Goal: Transaction & Acquisition: Purchase product/service

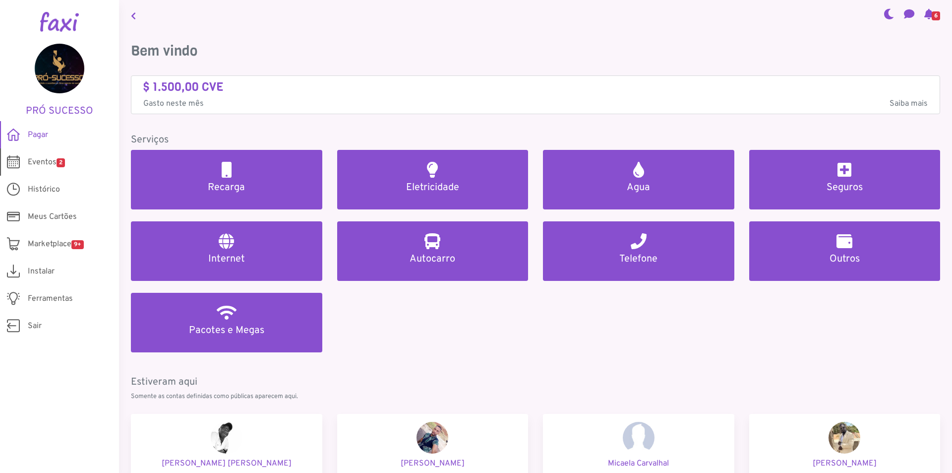
click at [41, 167] on span "Eventos 2" at bounding box center [46, 162] width 37 height 12
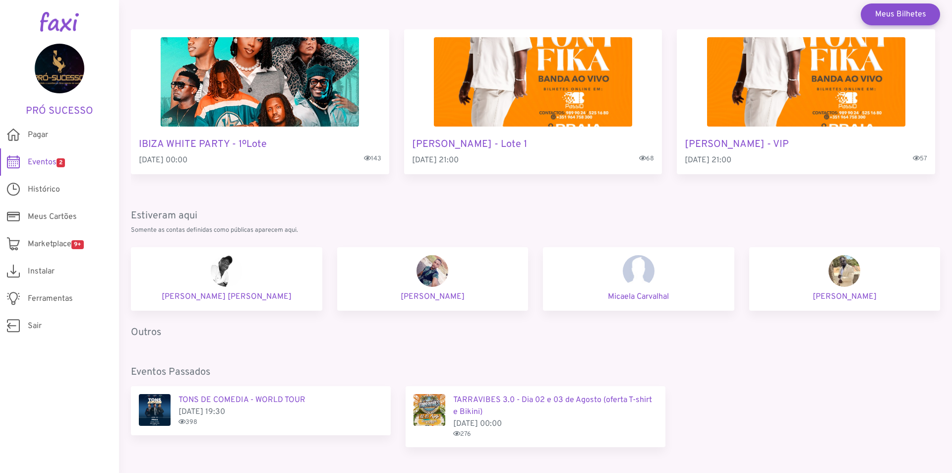
scroll to position [86, 0]
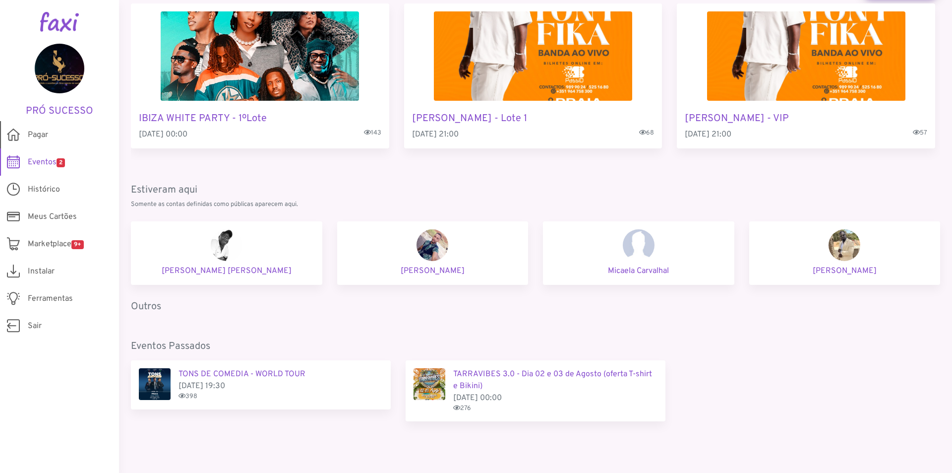
click at [60, 131] on link "Pagar" at bounding box center [59, 134] width 119 height 27
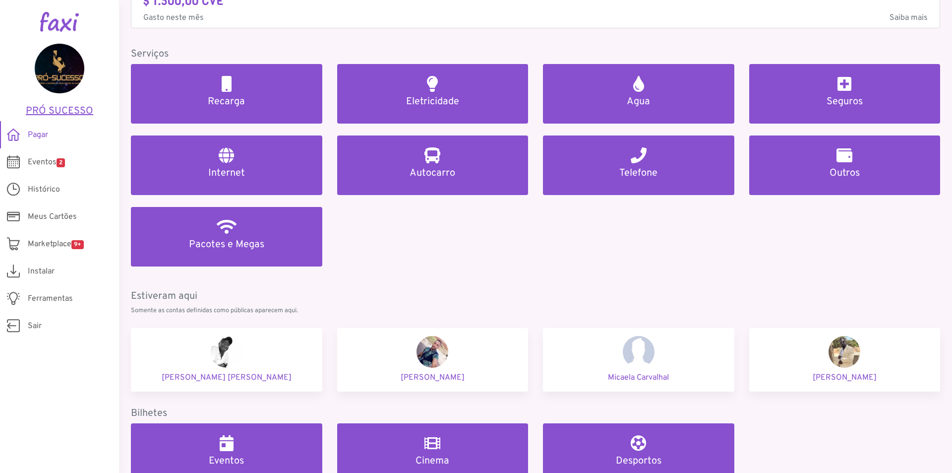
click at [59, 106] on h5 "PRÓ SUCESSO" at bounding box center [59, 111] width 89 height 12
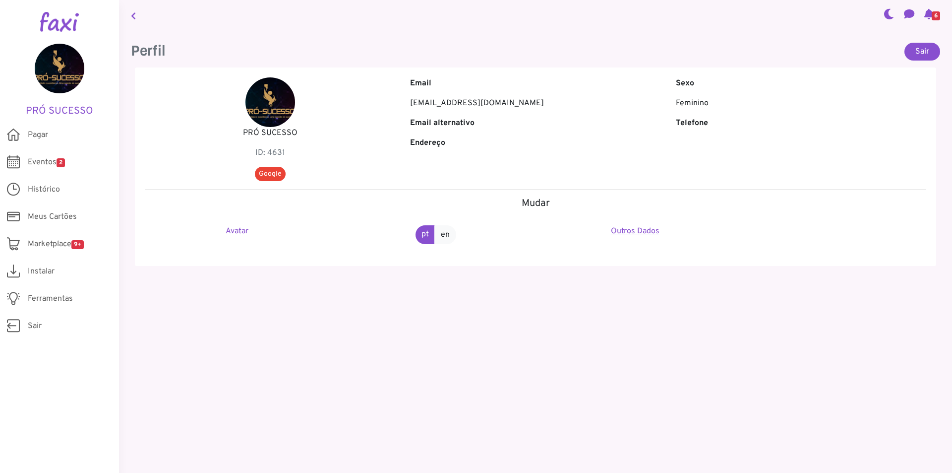
click at [634, 229] on link "Outros Dados" at bounding box center [635, 231] width 49 height 10
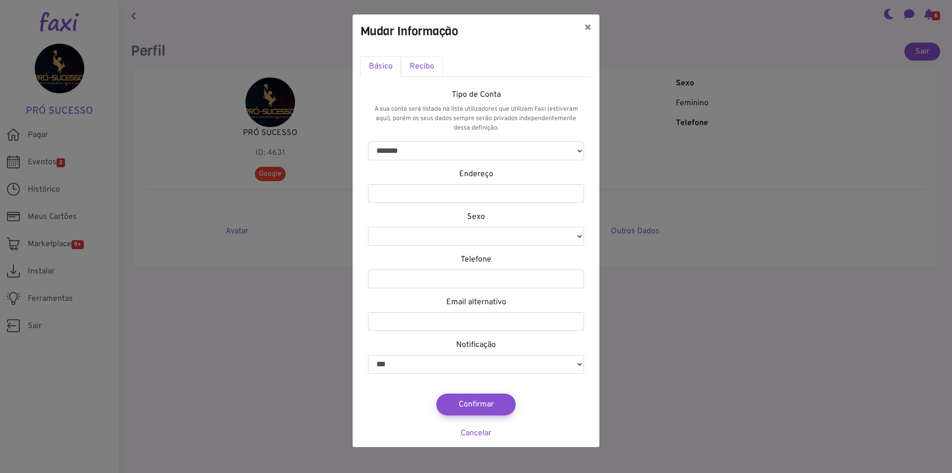
click at [423, 67] on link "Recibo" at bounding box center [422, 66] width 42 height 21
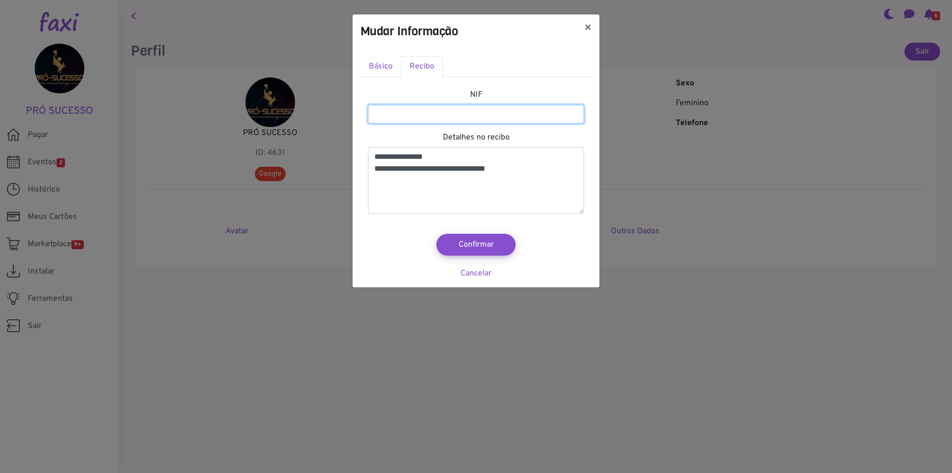
click at [422, 115] on input "*********" at bounding box center [476, 114] width 216 height 19
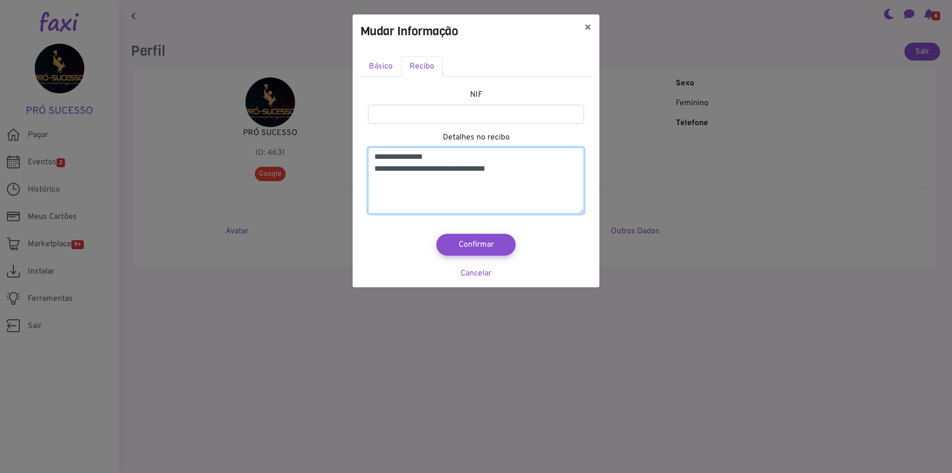
drag, startPoint x: 456, startPoint y: 154, endPoint x: 373, endPoint y: 152, distance: 82.3
click at [373, 152] on textarea "**********" at bounding box center [476, 180] width 216 height 66
type textarea "**********"
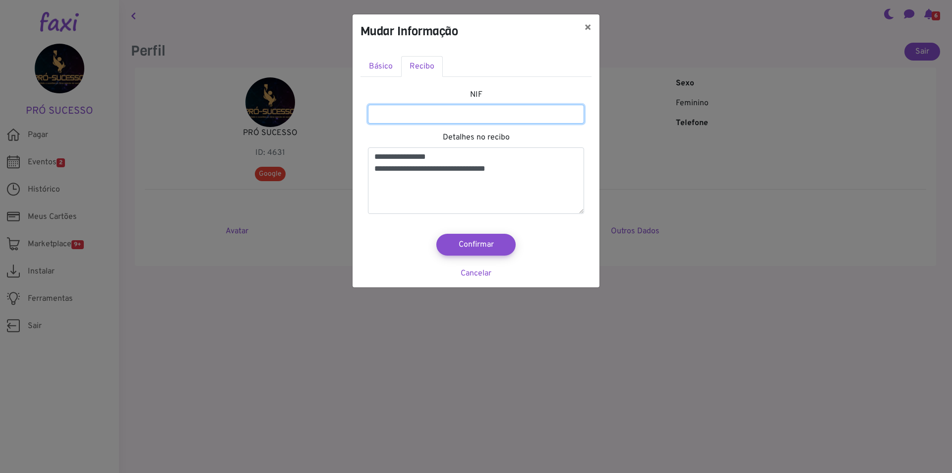
click at [399, 115] on input "number" at bounding box center [476, 114] width 216 height 19
type input "*******"
select select
type input "********"
select select
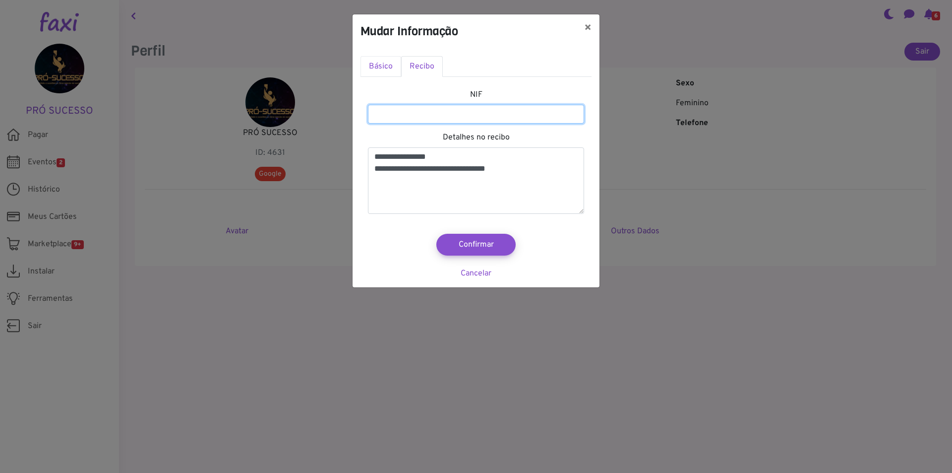
type input "*********"
click at [387, 70] on link "Básico" at bounding box center [380, 66] width 41 height 21
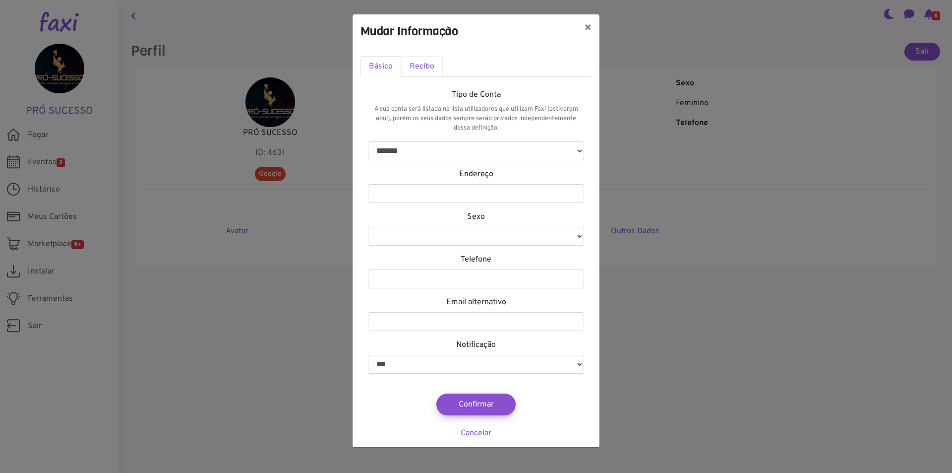
click at [419, 66] on link "Recibo" at bounding box center [422, 66] width 42 height 21
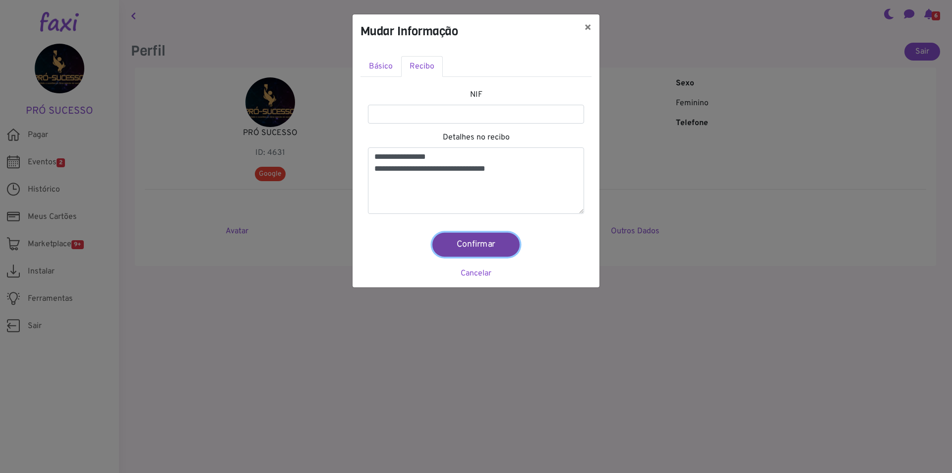
click at [481, 241] on button "Confirmar" at bounding box center [475, 245] width 87 height 24
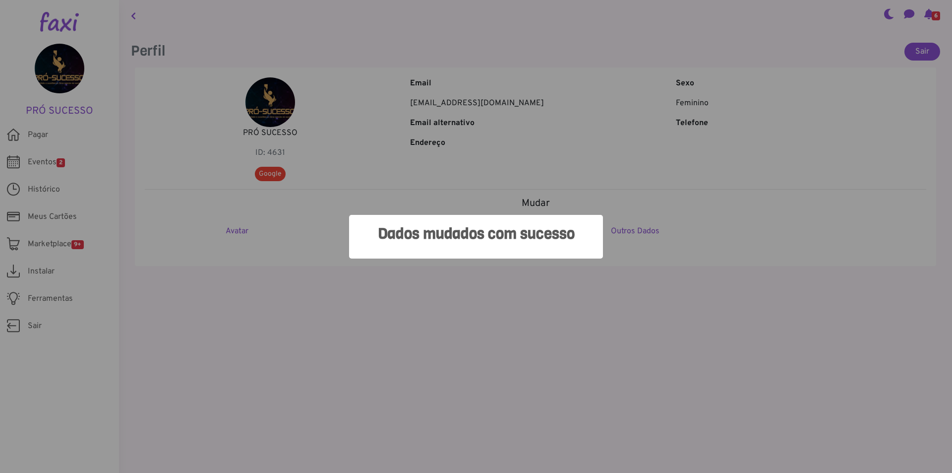
click at [456, 283] on div "Dados mudados com sucesso × OK No Cancel" at bounding box center [476, 236] width 952 height 473
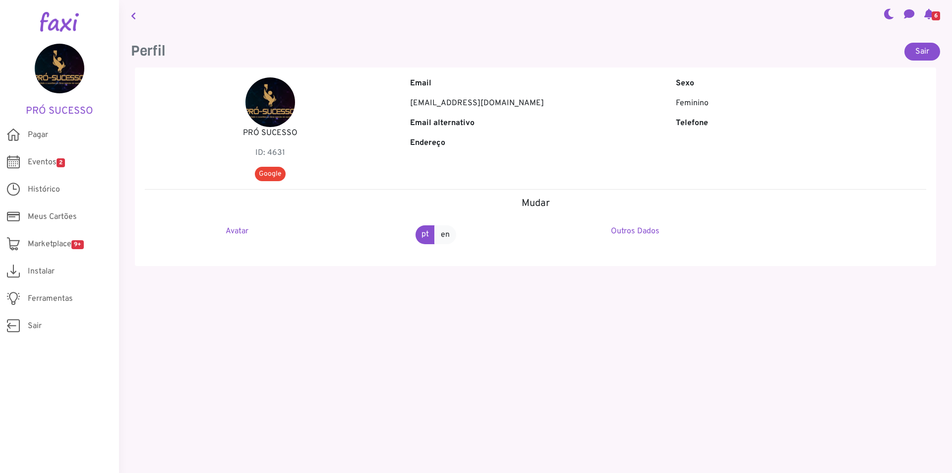
click at [271, 133] on p "PRÓ SUCESSO" at bounding box center [270, 133] width 250 height 12
click at [451, 98] on p "formacaoprosucesso@gmail.com" at bounding box center [535, 103] width 250 height 12
click at [49, 137] on link "Pagar" at bounding box center [59, 134] width 119 height 27
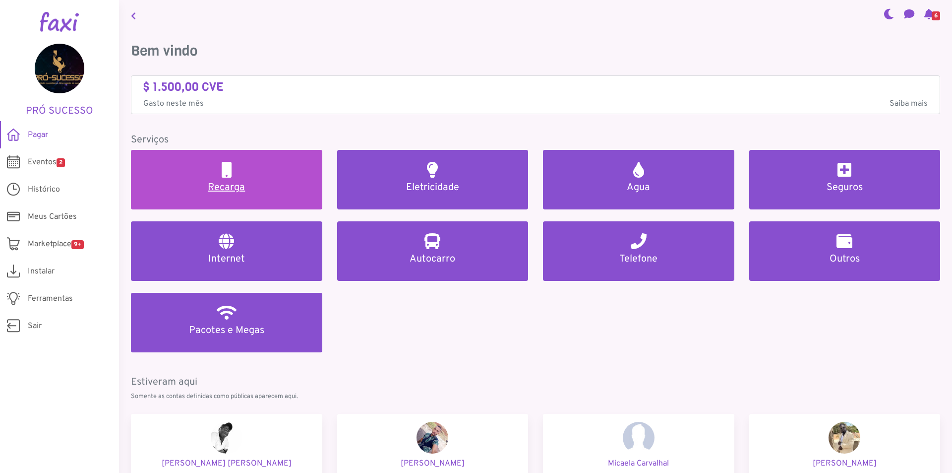
click at [244, 184] on h5 "Recarga" at bounding box center [227, 187] width 168 height 12
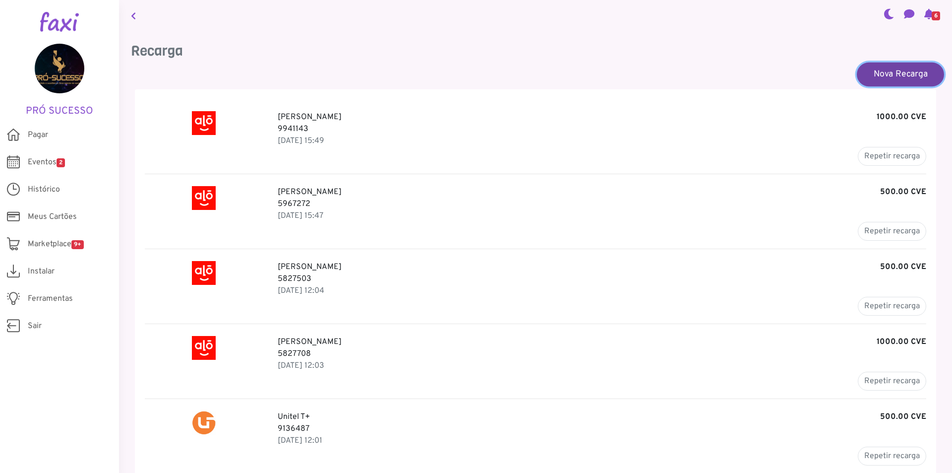
click at [880, 79] on link "Nova Recarga" at bounding box center [900, 74] width 87 height 24
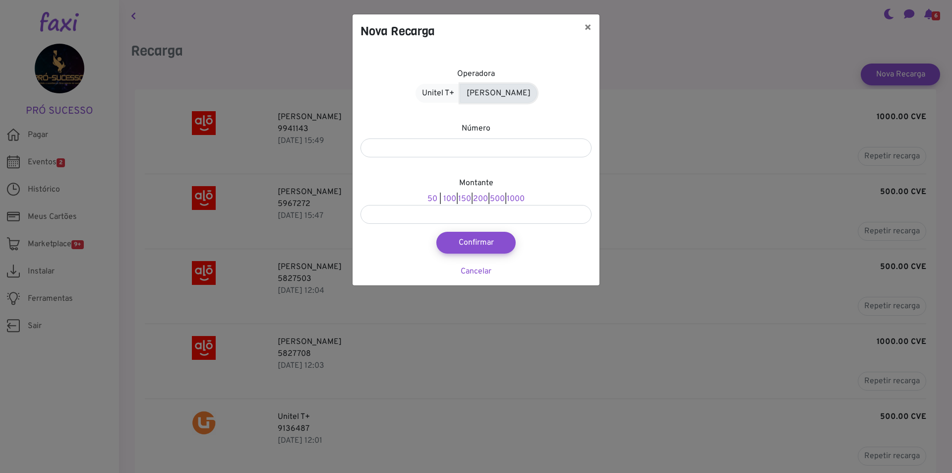
click at [490, 92] on link "[PERSON_NAME]" at bounding box center [498, 93] width 77 height 19
click at [522, 143] on input "number" at bounding box center [475, 147] width 231 height 19
type input "****"
click at [517, 198] on link "1000" at bounding box center [508, 199] width 18 height 10
type input "****"
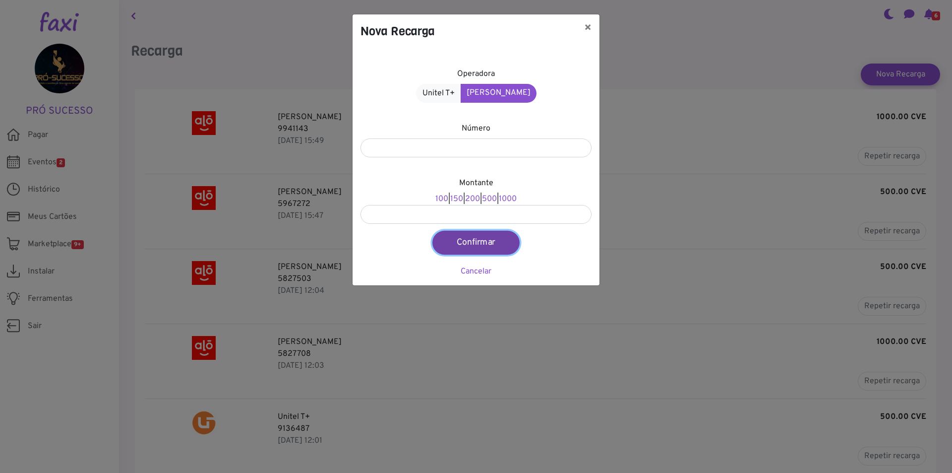
click at [493, 239] on button "Confirmar" at bounding box center [475, 243] width 87 height 24
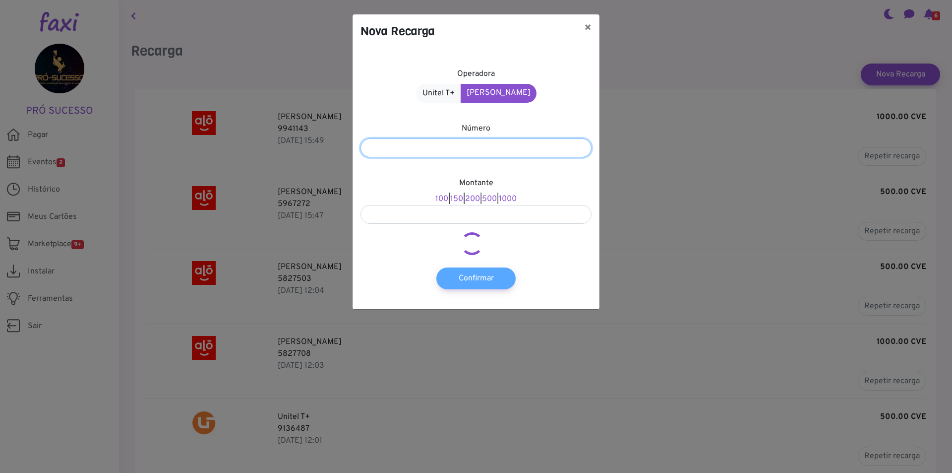
click at [413, 142] on input "****" at bounding box center [475, 147] width 231 height 19
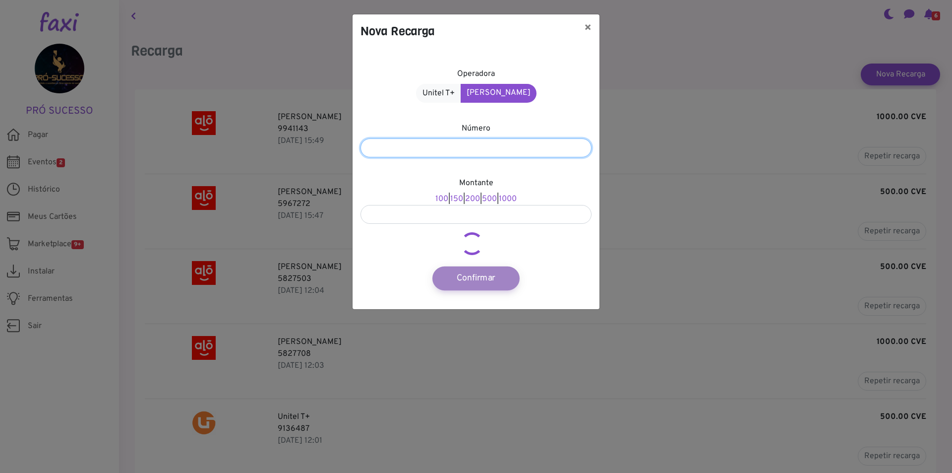
type input "*******"
click at [591, 27] on button "×" at bounding box center [587, 28] width 23 height 28
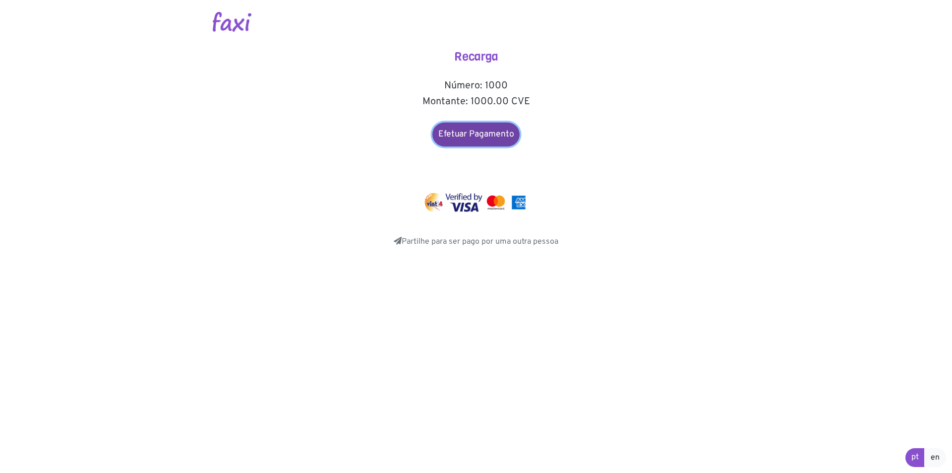
click at [484, 139] on link "Efetuar Pagamento" at bounding box center [475, 134] width 87 height 24
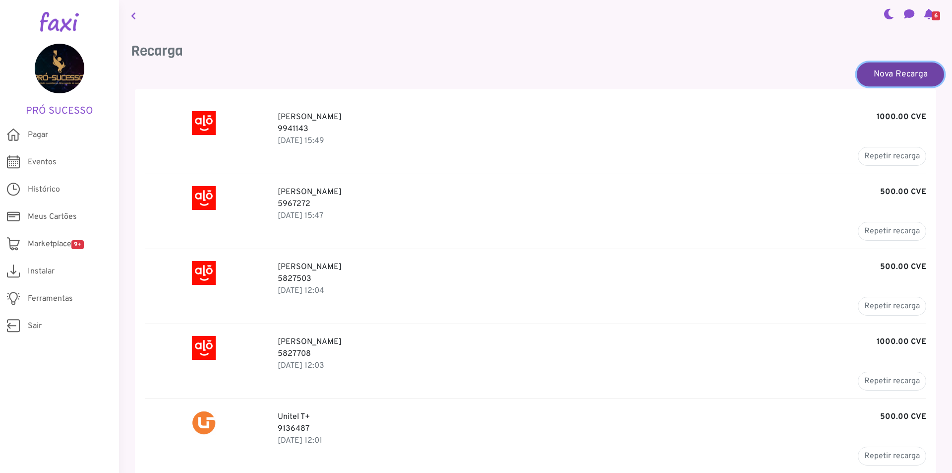
click at [915, 75] on link "Nova Recarga" at bounding box center [900, 74] width 87 height 24
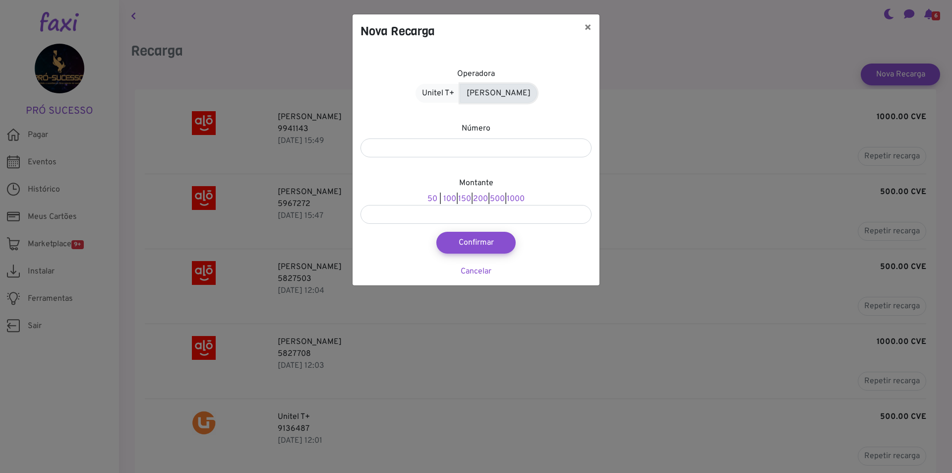
click at [503, 96] on link "Alou Móvel" at bounding box center [498, 93] width 77 height 19
click at [476, 146] on input "number" at bounding box center [475, 147] width 231 height 19
type input "*"
type input "*******"
click at [515, 191] on div "Montante 100 | 150 | 200 | 500 | 1000" at bounding box center [475, 200] width 231 height 47
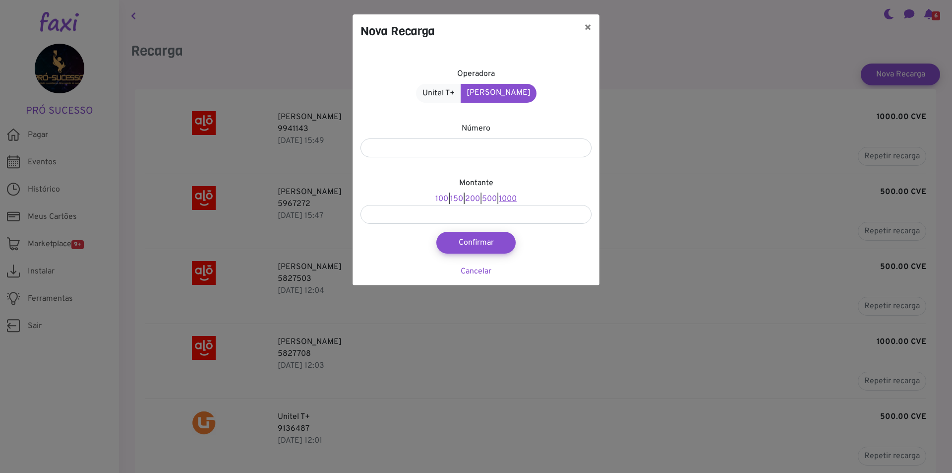
click at [516, 198] on link "1000" at bounding box center [508, 199] width 18 height 10
type input "****"
click at [495, 244] on button "Confirmar" at bounding box center [475, 243] width 87 height 24
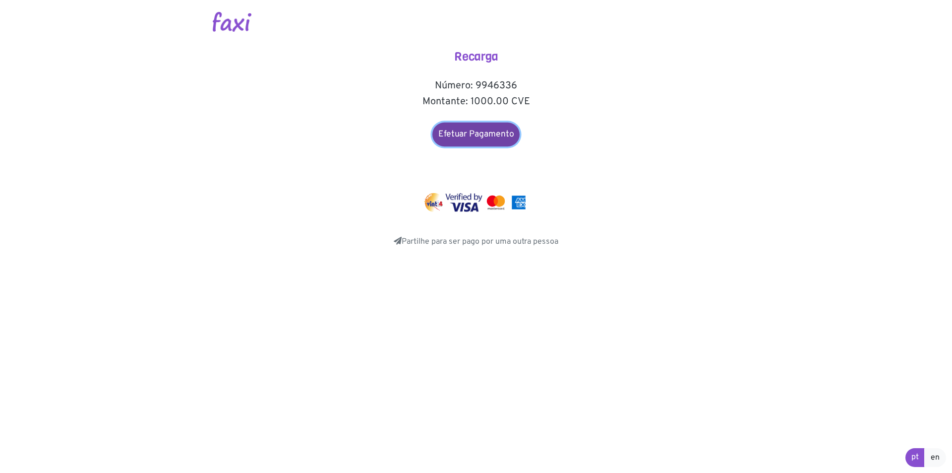
click at [477, 133] on link "Efetuar Pagamento" at bounding box center [475, 134] width 87 height 24
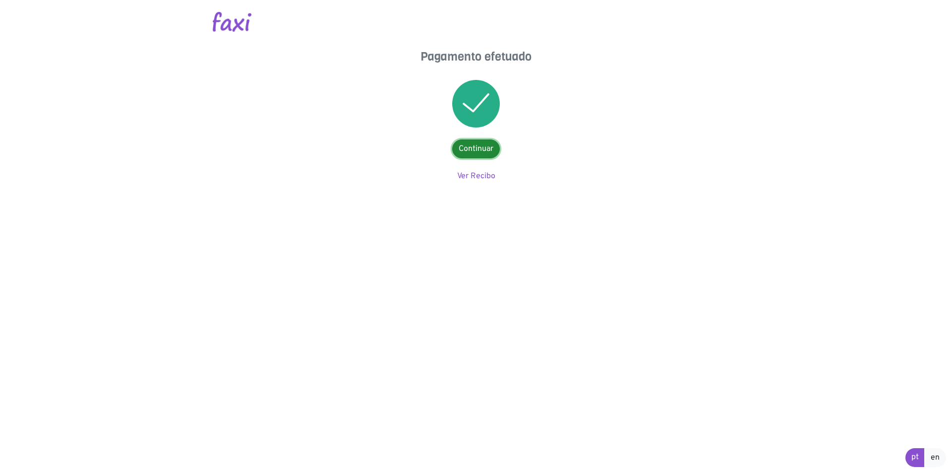
click at [486, 147] on link "Continuar" at bounding box center [476, 148] width 48 height 19
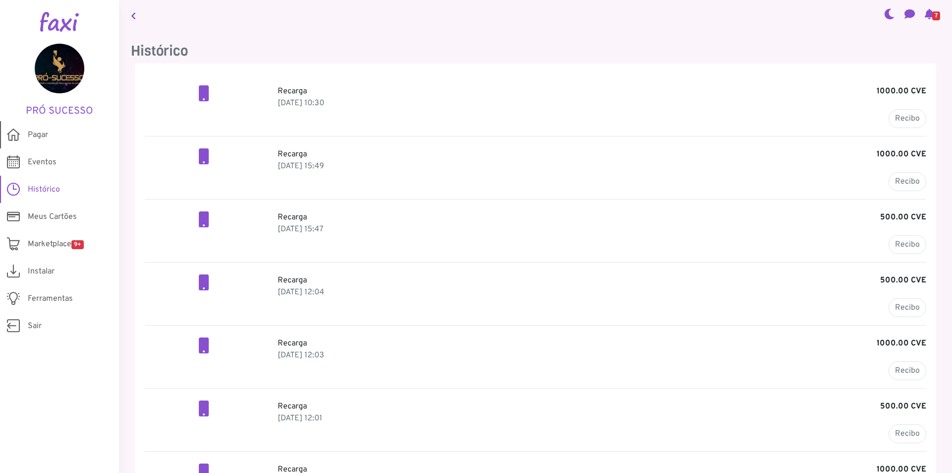
click at [87, 145] on link "Pagar" at bounding box center [59, 134] width 119 height 27
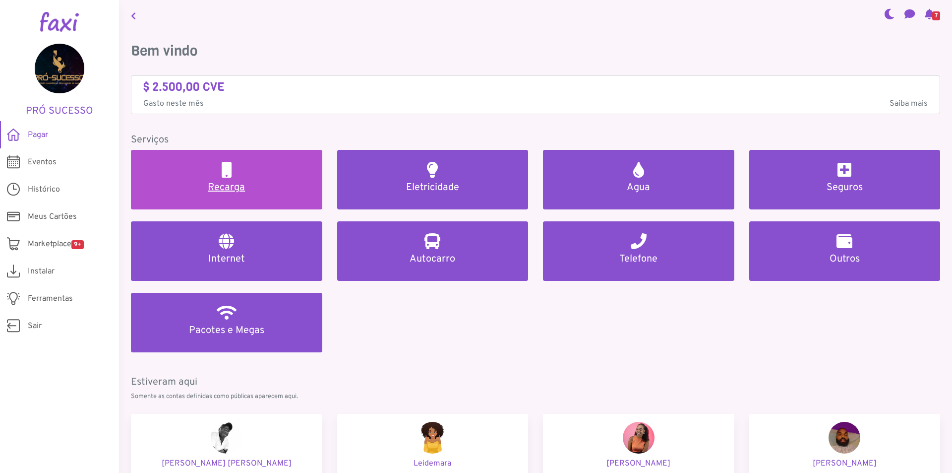
click at [206, 176] on link "Recarga" at bounding box center [226, 180] width 191 height 60
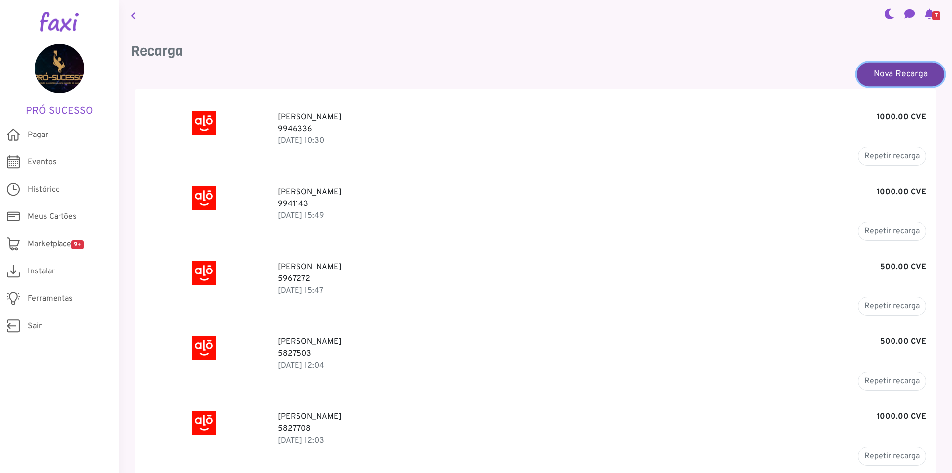
click at [887, 74] on link "Nova Recarga" at bounding box center [900, 74] width 87 height 24
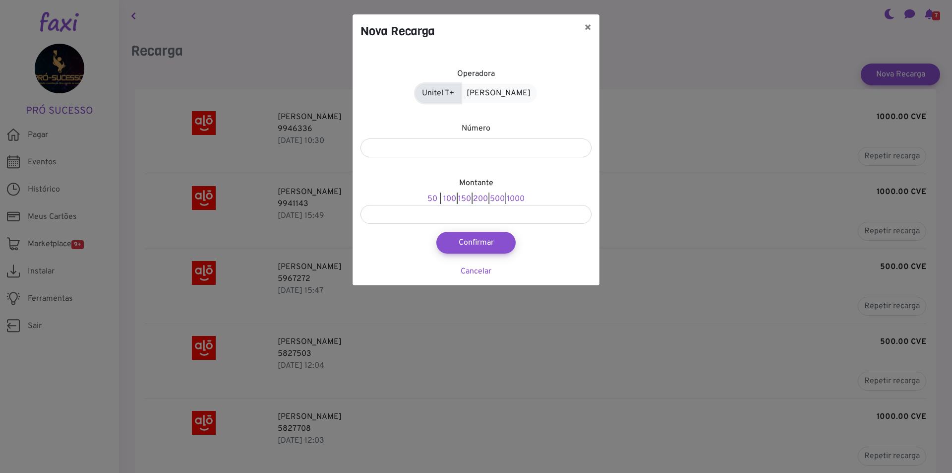
click at [461, 94] on link "Unitel T+" at bounding box center [438, 93] width 45 height 19
click at [503, 195] on link "500" at bounding box center [497, 199] width 15 height 10
type input "***"
click at [485, 153] on input "number" at bounding box center [475, 147] width 231 height 19
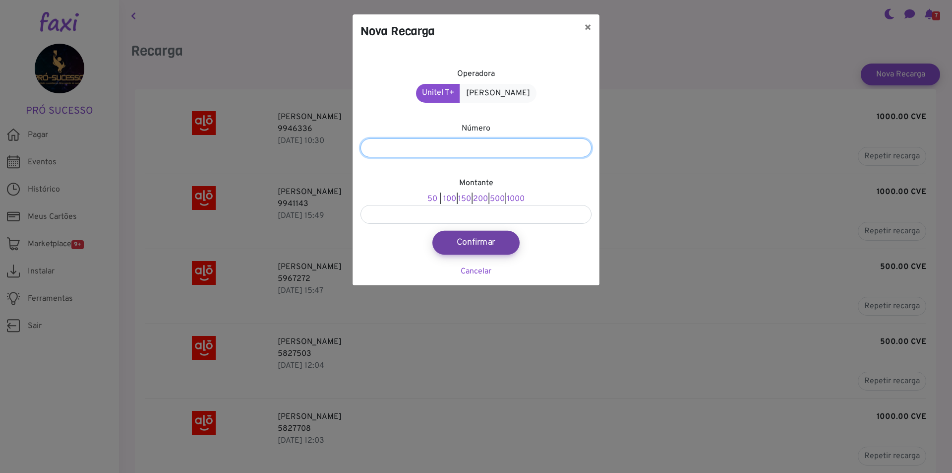
type input "*******"
click at [486, 239] on button "Confirmar" at bounding box center [475, 243] width 87 height 24
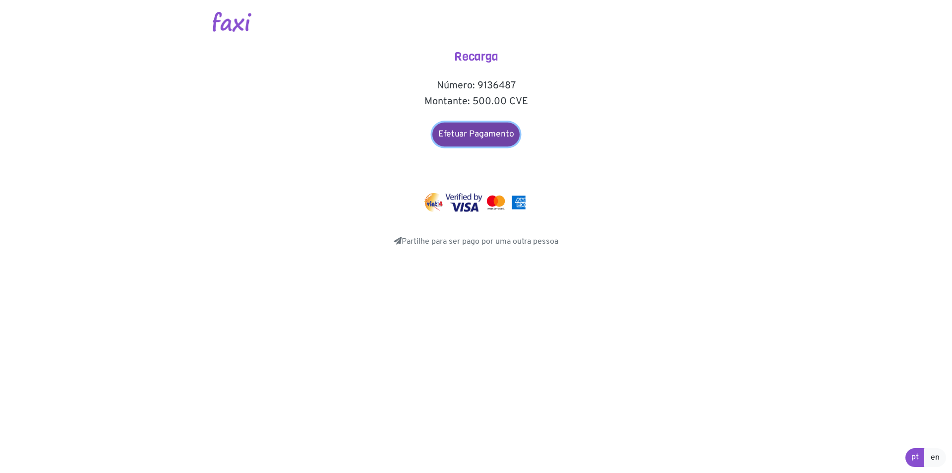
click at [468, 142] on link "Efetuar Pagamento" at bounding box center [475, 134] width 87 height 24
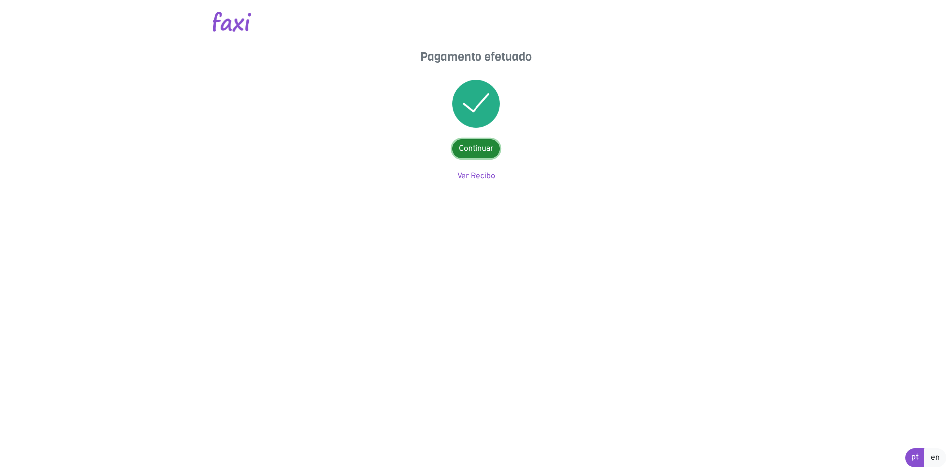
click at [478, 152] on link "Continuar" at bounding box center [476, 148] width 48 height 19
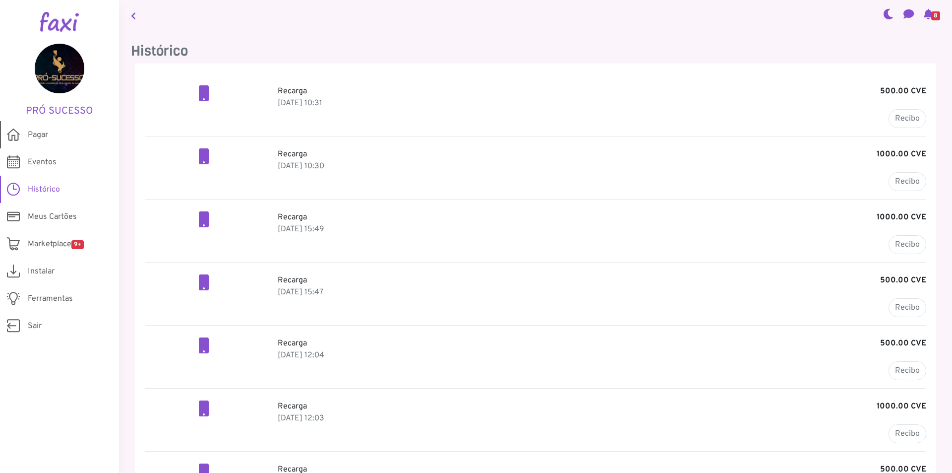
click at [58, 133] on link "Pagar" at bounding box center [59, 134] width 119 height 27
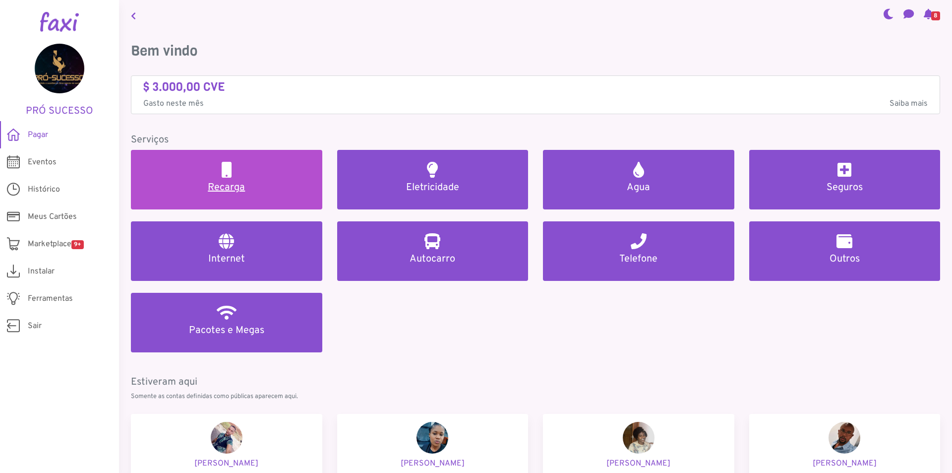
click at [227, 180] on link "Recarga" at bounding box center [226, 180] width 191 height 60
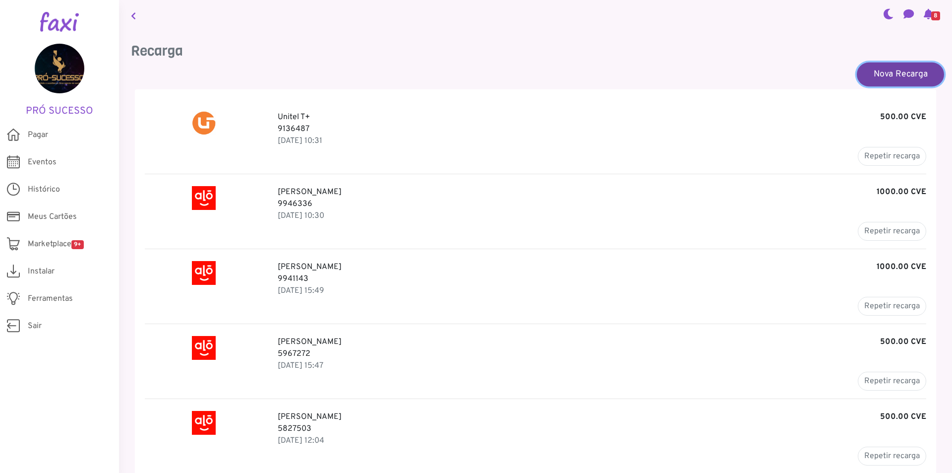
click at [909, 65] on link "Nova Recarga" at bounding box center [900, 74] width 87 height 24
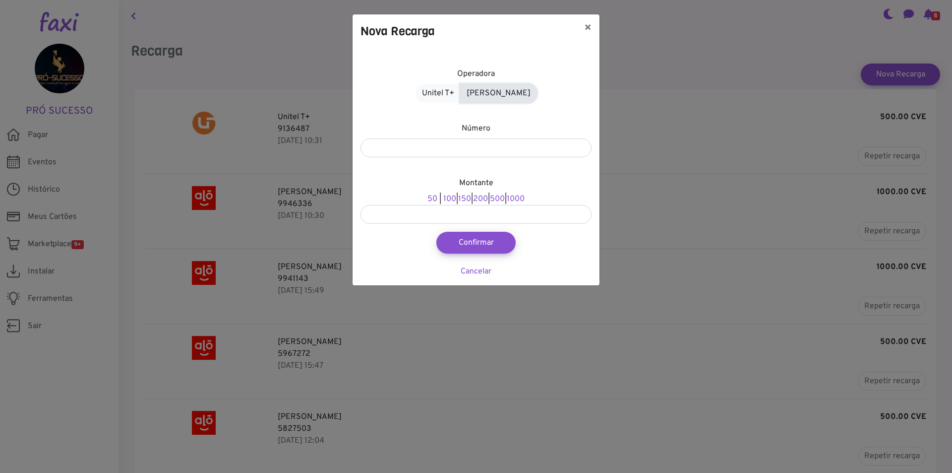
click at [517, 87] on link "[PERSON_NAME]" at bounding box center [498, 93] width 77 height 19
click at [486, 152] on input "number" at bounding box center [475, 147] width 231 height 19
type input "*******"
click at [516, 203] on link "1000" at bounding box center [508, 199] width 18 height 10
type input "****"
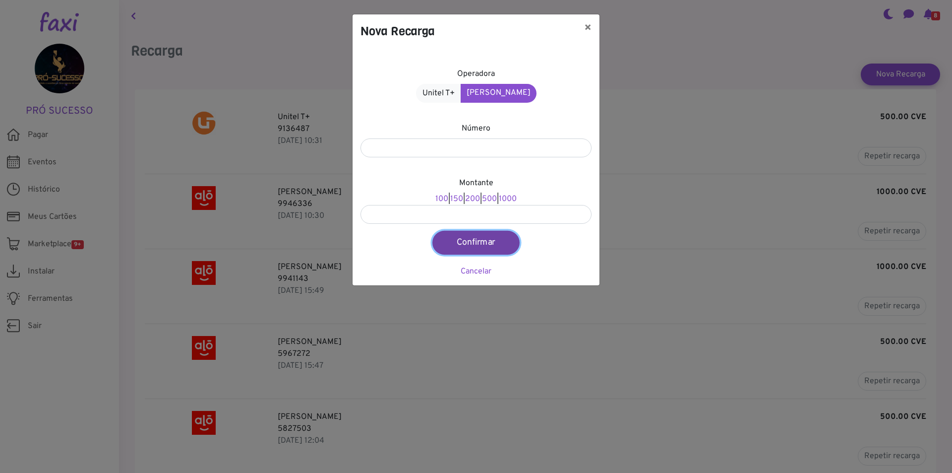
click at [477, 247] on button "Confirmar" at bounding box center [475, 243] width 87 height 24
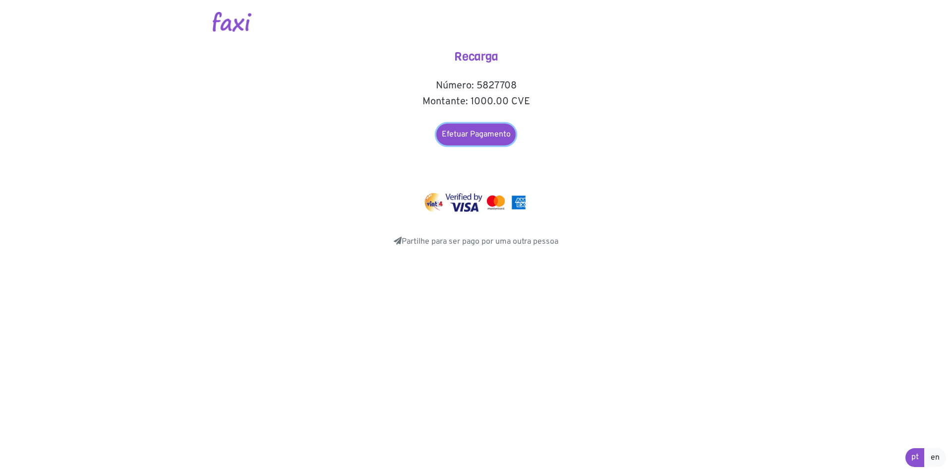
click at [489, 133] on link "Efetuar Pagamento" at bounding box center [475, 134] width 79 height 22
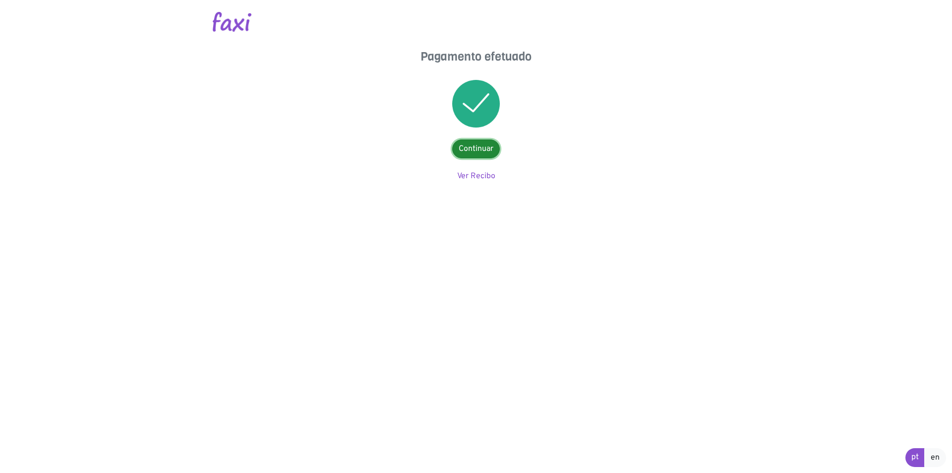
click at [479, 151] on link "Continuar" at bounding box center [476, 148] width 48 height 19
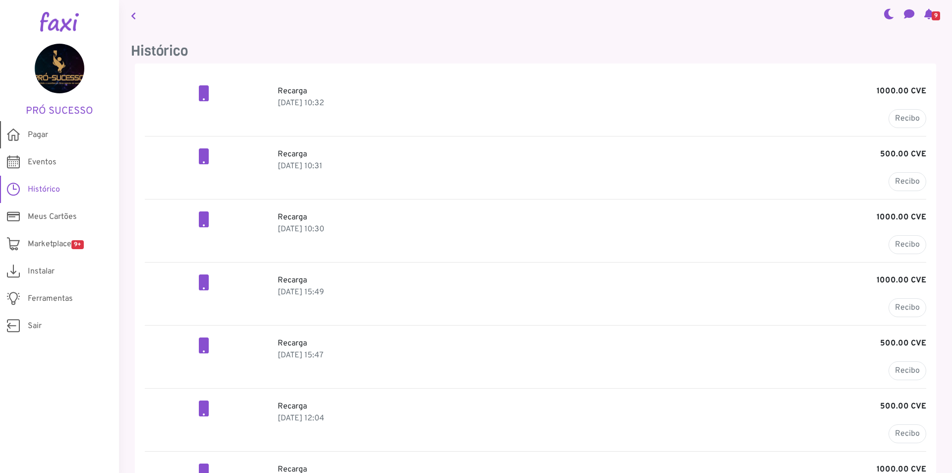
click at [63, 131] on link "Pagar" at bounding box center [59, 134] width 119 height 27
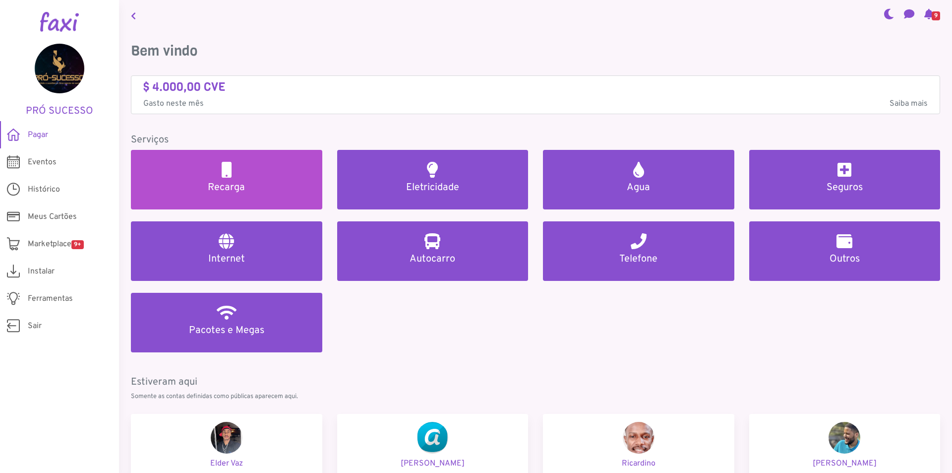
click at [213, 188] on h5 "Recarga" at bounding box center [227, 187] width 168 height 12
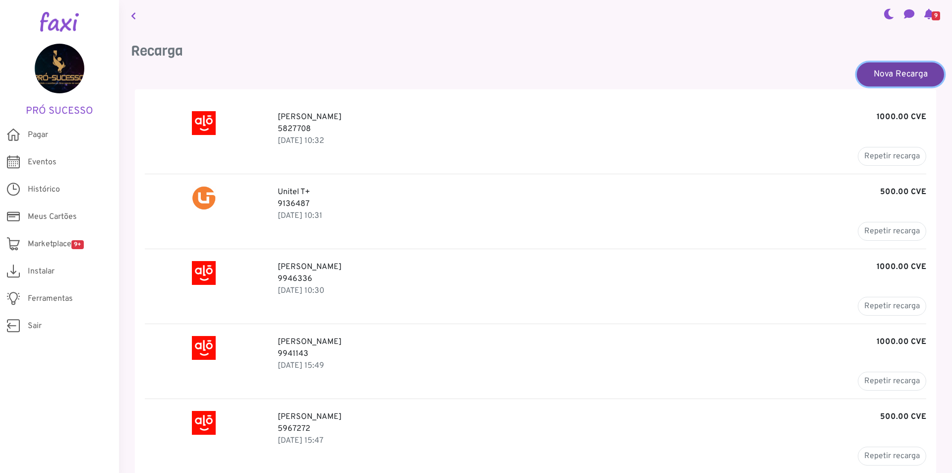
click at [920, 65] on link "Nova Recarga" at bounding box center [900, 74] width 87 height 24
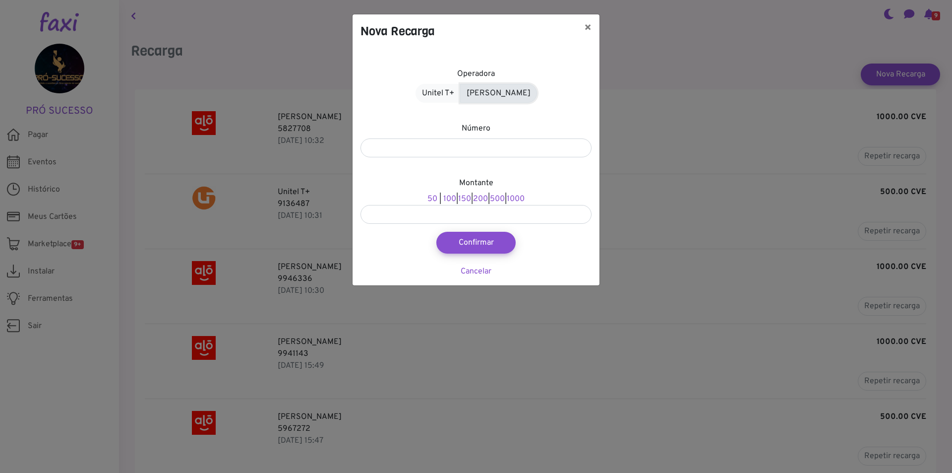
click at [499, 90] on link "[PERSON_NAME]" at bounding box center [498, 93] width 77 height 19
click at [481, 147] on input "number" at bounding box center [475, 147] width 231 height 19
click at [488, 197] on link "500" at bounding box center [489, 199] width 15 height 10
type input "***"
click at [485, 154] on input "number" at bounding box center [475, 147] width 231 height 19
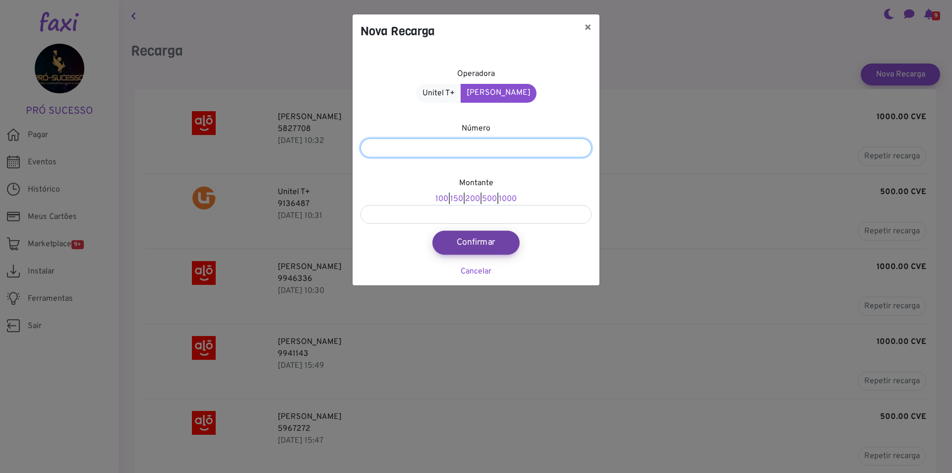
type input "*******"
click at [495, 239] on button "Confirmar" at bounding box center [475, 243] width 87 height 24
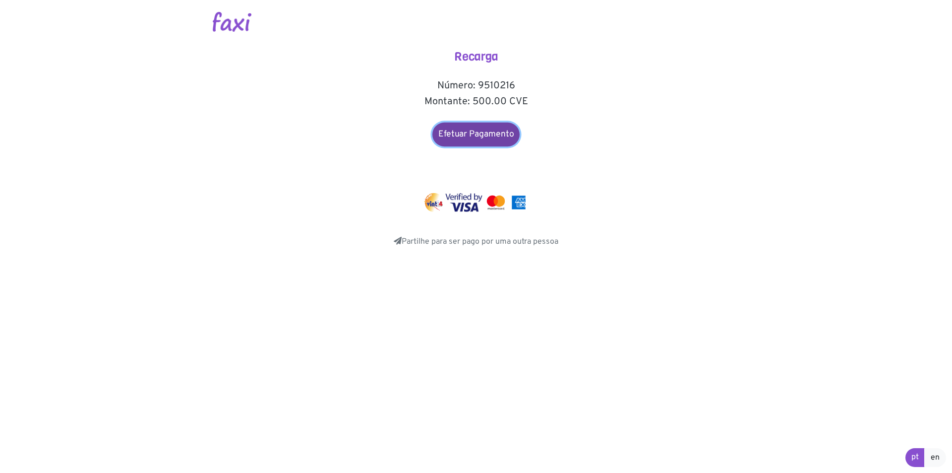
click at [496, 127] on link "Efetuar Pagamento" at bounding box center [475, 134] width 87 height 24
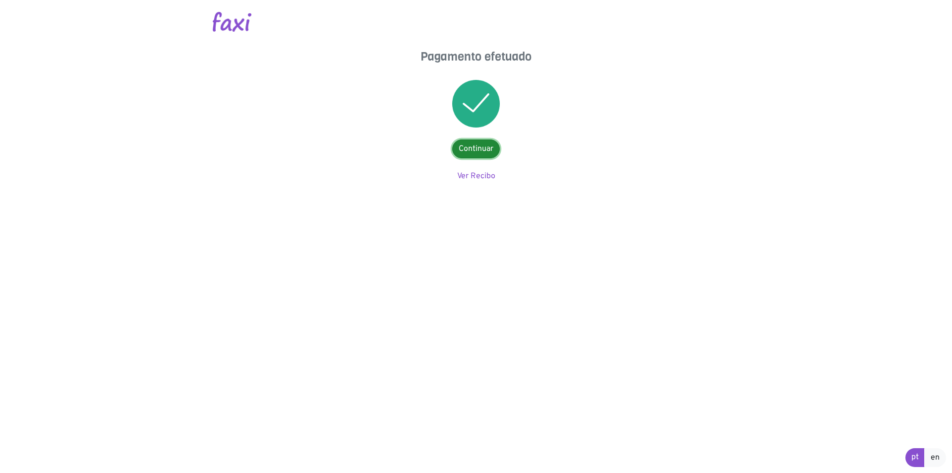
click at [484, 148] on link "Continuar" at bounding box center [476, 148] width 48 height 19
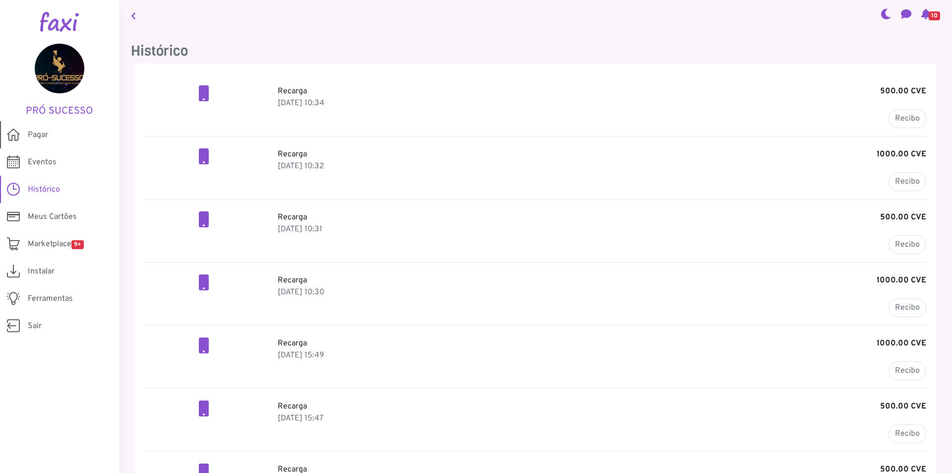
click at [41, 135] on span "Pagar" at bounding box center [38, 135] width 20 height 12
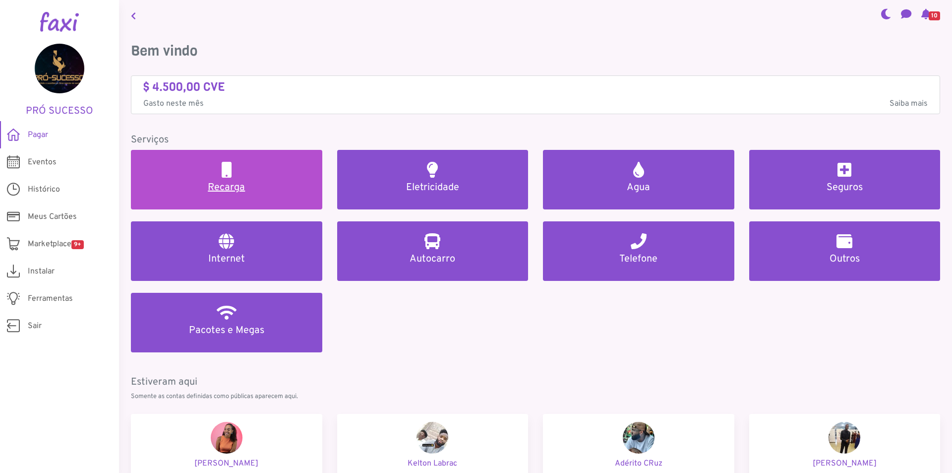
click at [194, 185] on h5 "Recarga" at bounding box center [227, 187] width 168 height 12
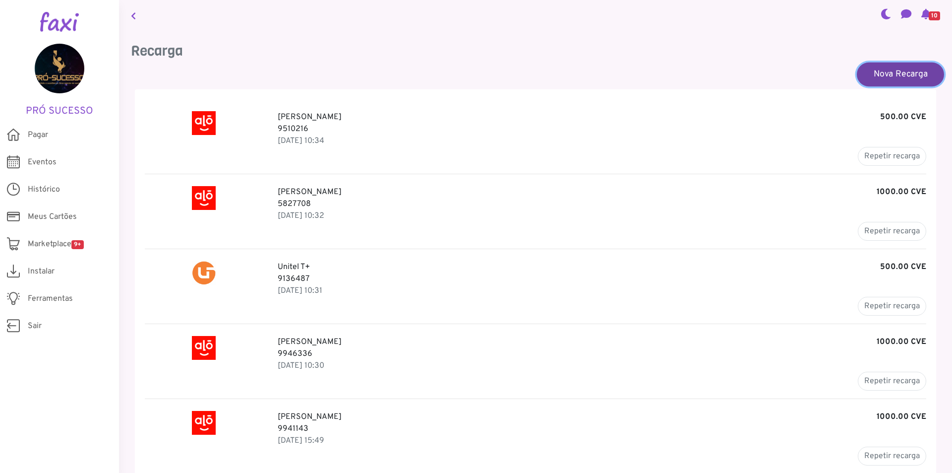
click at [914, 67] on link "Nova Recarga" at bounding box center [900, 74] width 87 height 24
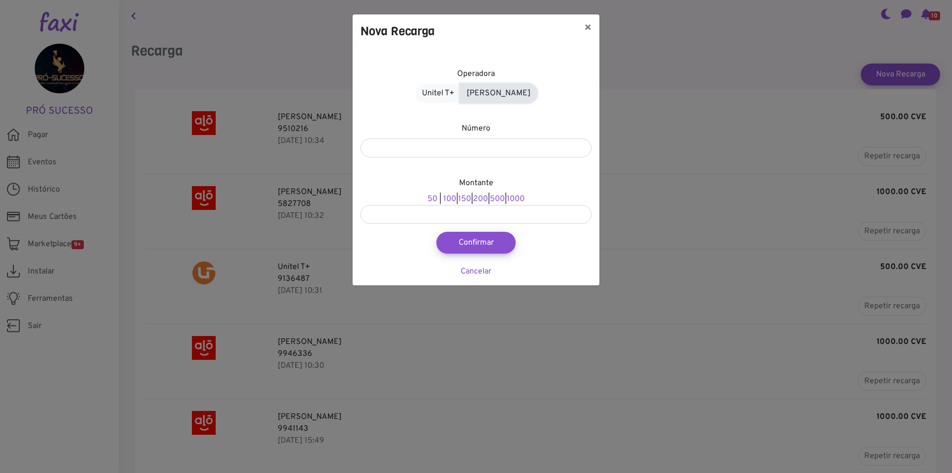
click at [495, 92] on link "Alou Móvel" at bounding box center [498, 93] width 77 height 19
click at [478, 155] on input "number" at bounding box center [475, 147] width 231 height 19
type input "*******"
click at [494, 198] on link "500" at bounding box center [489, 199] width 15 height 10
type input "***"
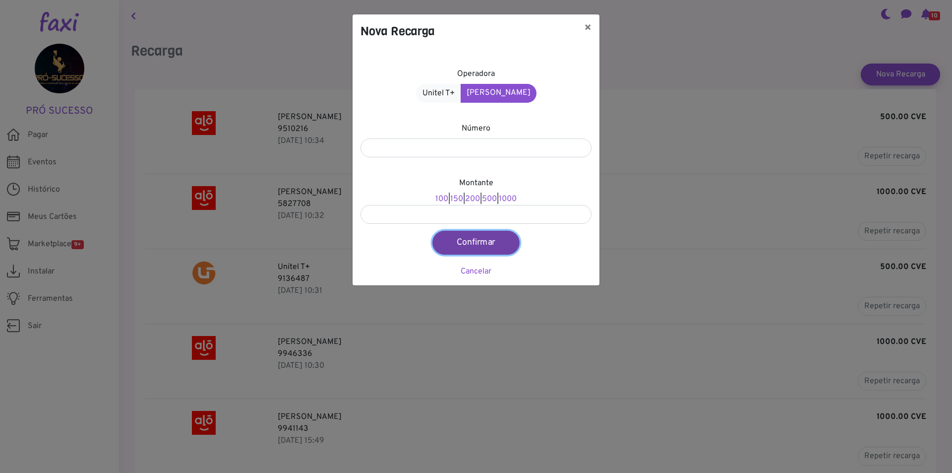
click at [482, 247] on button "Confirmar" at bounding box center [475, 243] width 87 height 24
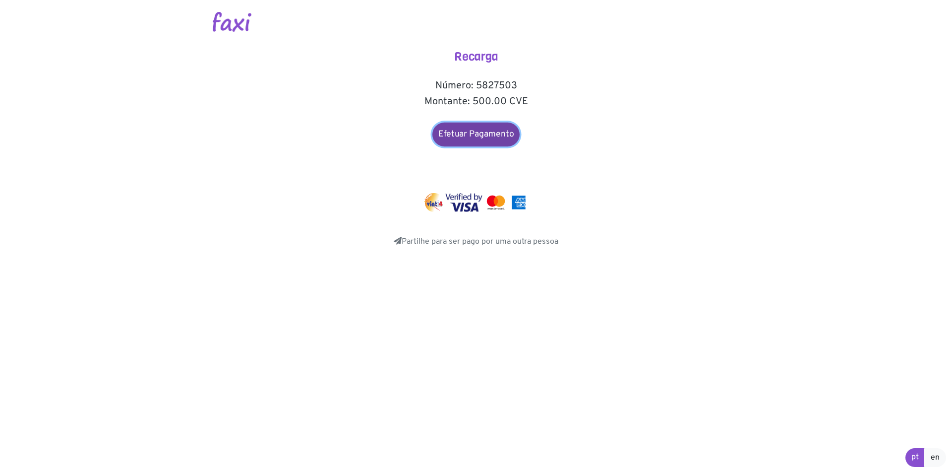
click at [463, 128] on link "Efetuar Pagamento" at bounding box center [475, 134] width 87 height 24
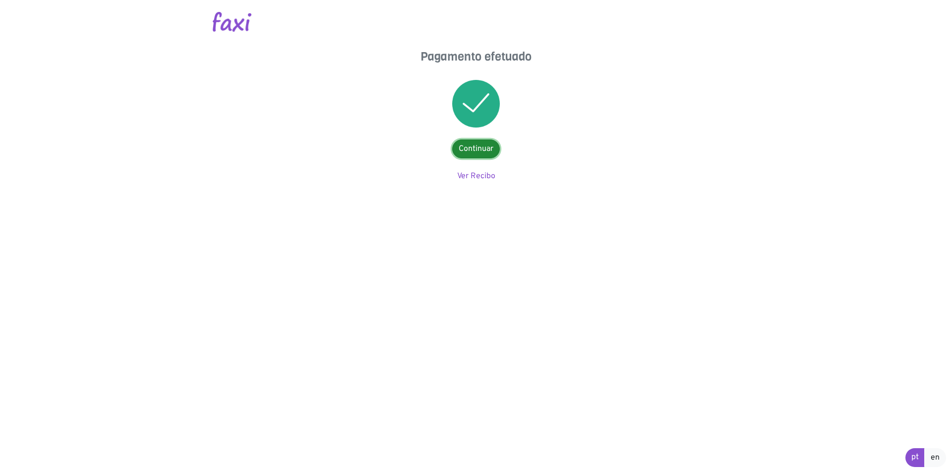
click at [478, 149] on link "Continuar" at bounding box center [476, 148] width 48 height 19
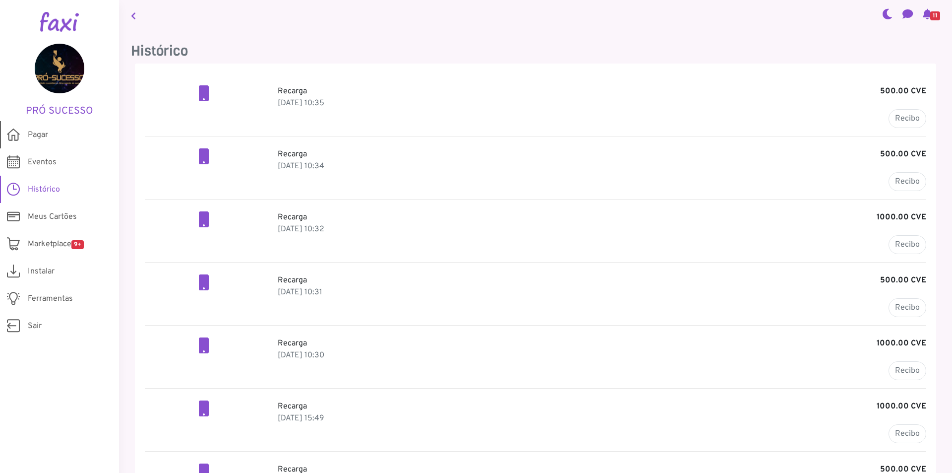
click at [45, 137] on span "Pagar" at bounding box center [38, 135] width 20 height 12
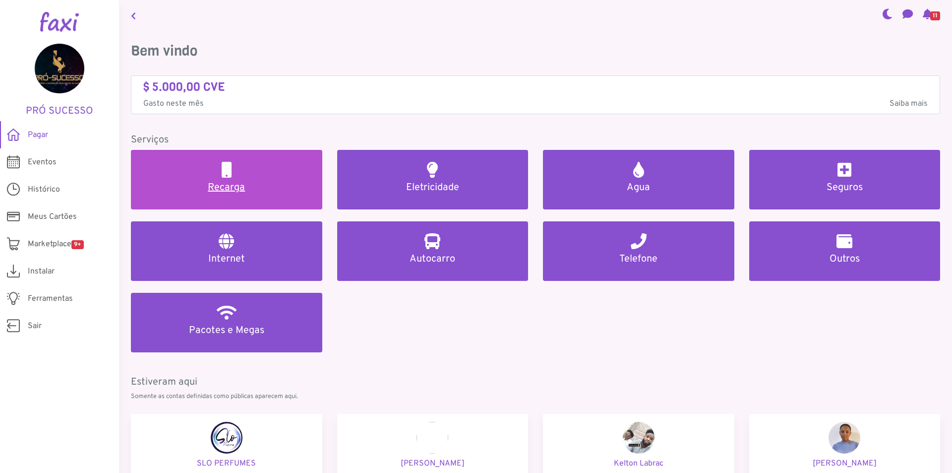
click at [223, 185] on h5 "Recarga" at bounding box center [227, 187] width 168 height 12
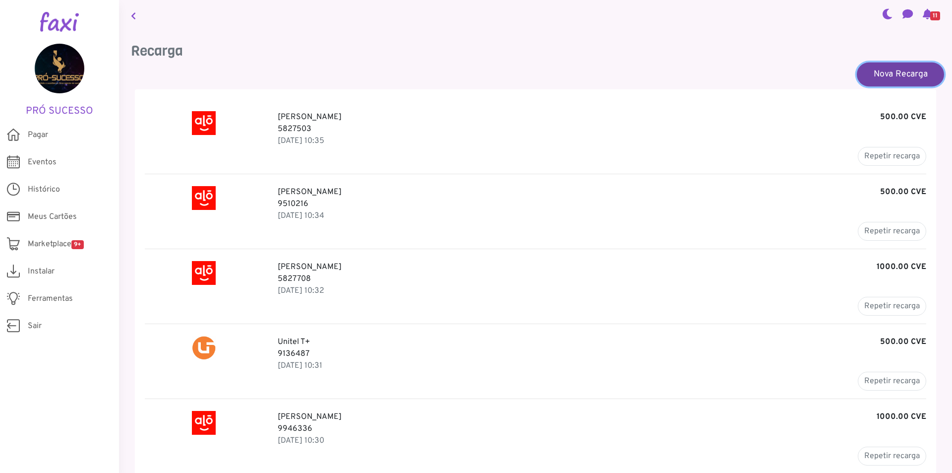
click at [873, 71] on link "Nova Recarga" at bounding box center [900, 74] width 87 height 24
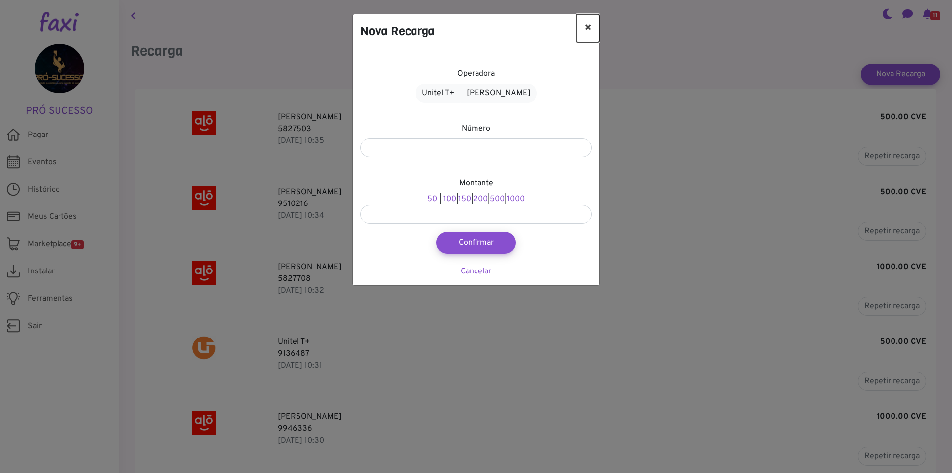
click at [593, 29] on button "×" at bounding box center [587, 28] width 23 height 28
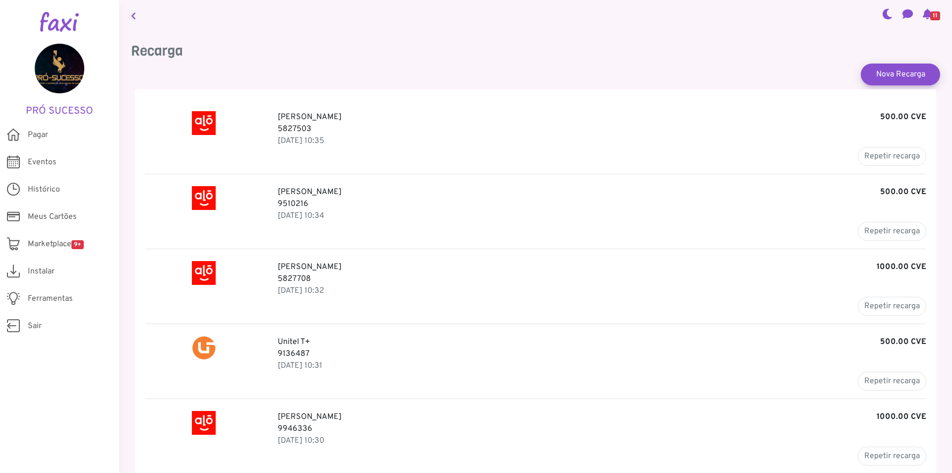
click at [296, 49] on h3 "Recarga" at bounding box center [535, 51] width 809 height 17
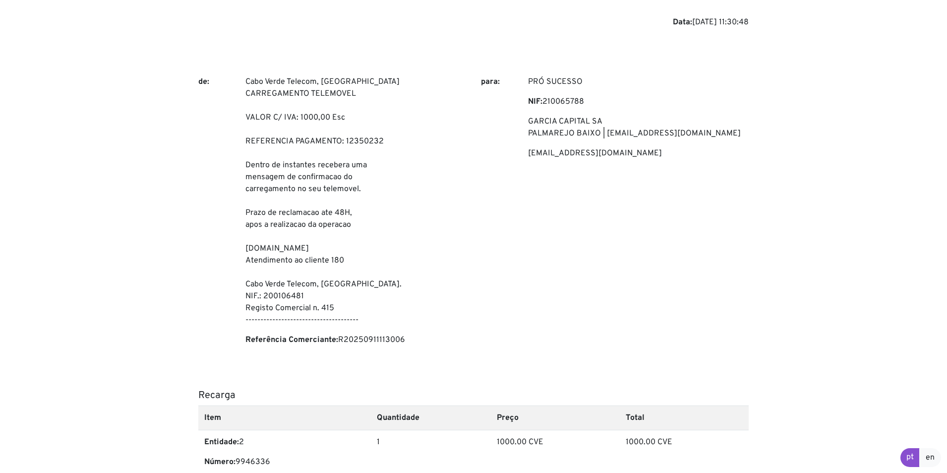
scroll to position [234, 0]
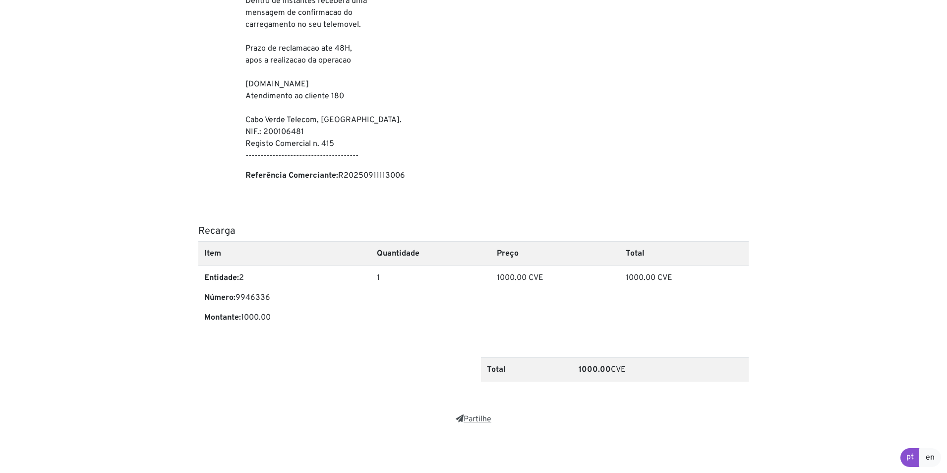
click at [473, 420] on link "Partilhe" at bounding box center [474, 419] width 36 height 10
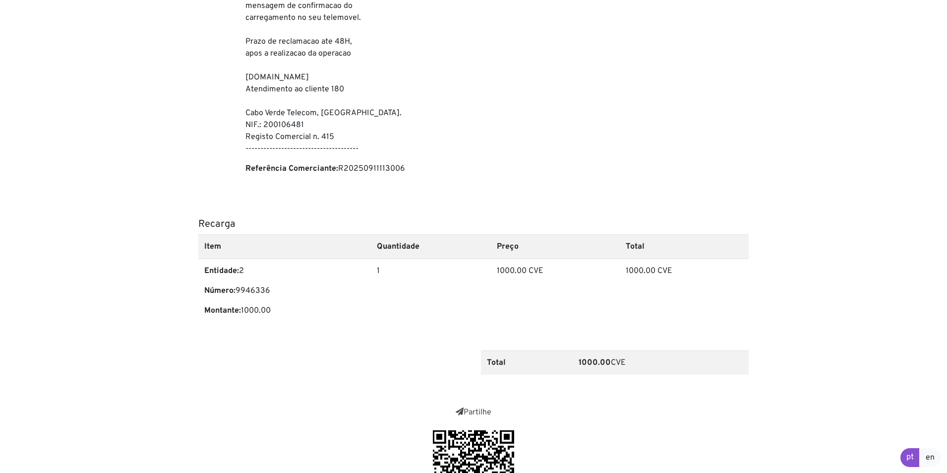
scroll to position [363, 0]
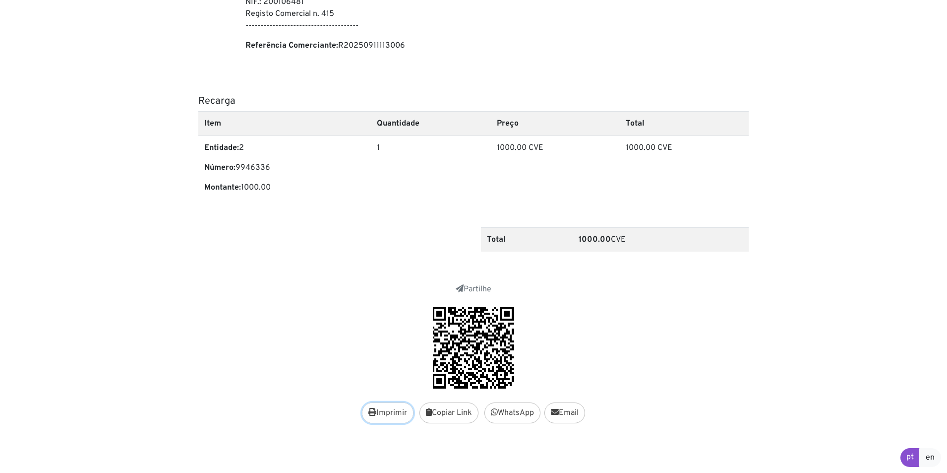
click at [398, 410] on button "Imprimir" at bounding box center [388, 412] width 52 height 21
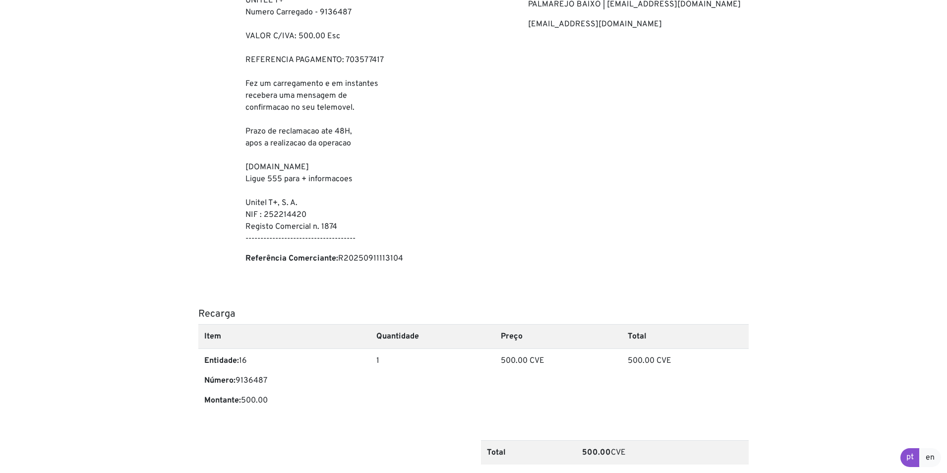
scroll to position [281, 0]
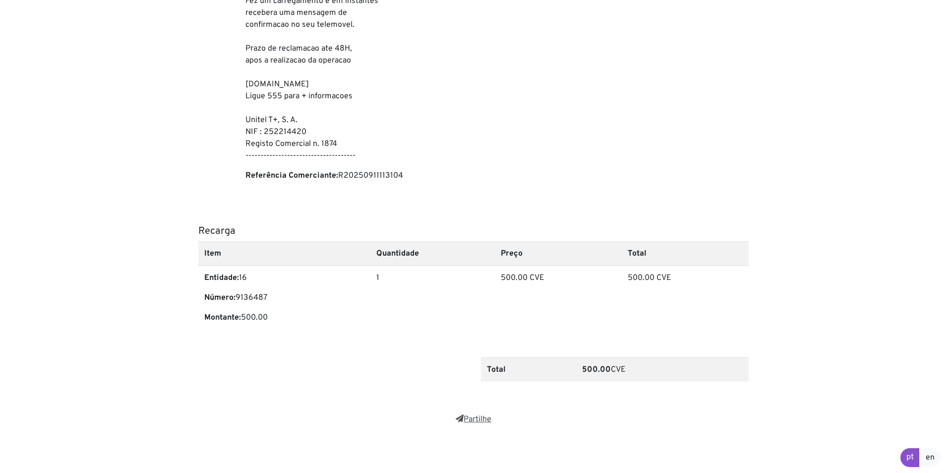
click at [456, 421] on icon at bounding box center [460, 418] width 8 height 8
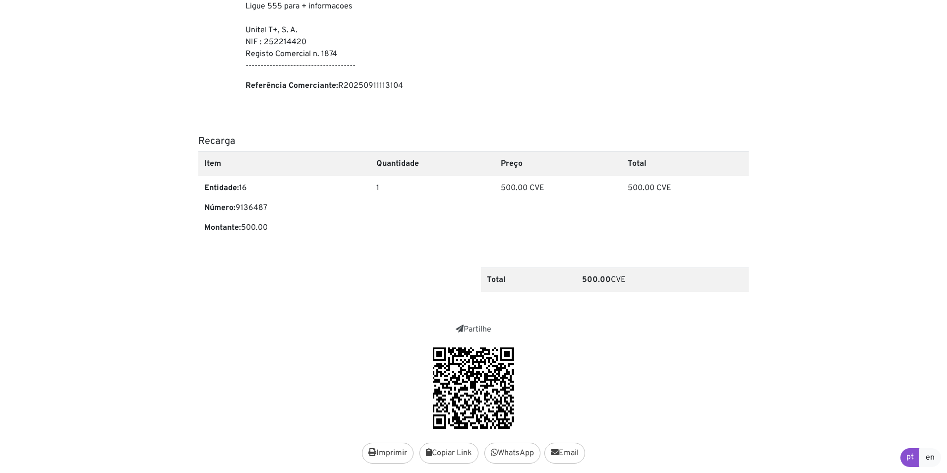
scroll to position [411, 0]
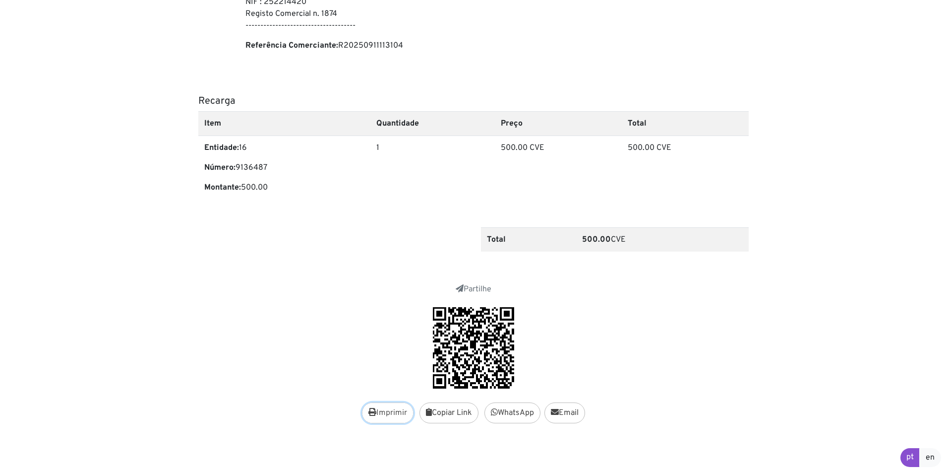
click at [404, 418] on button "Imprimir" at bounding box center [388, 412] width 52 height 21
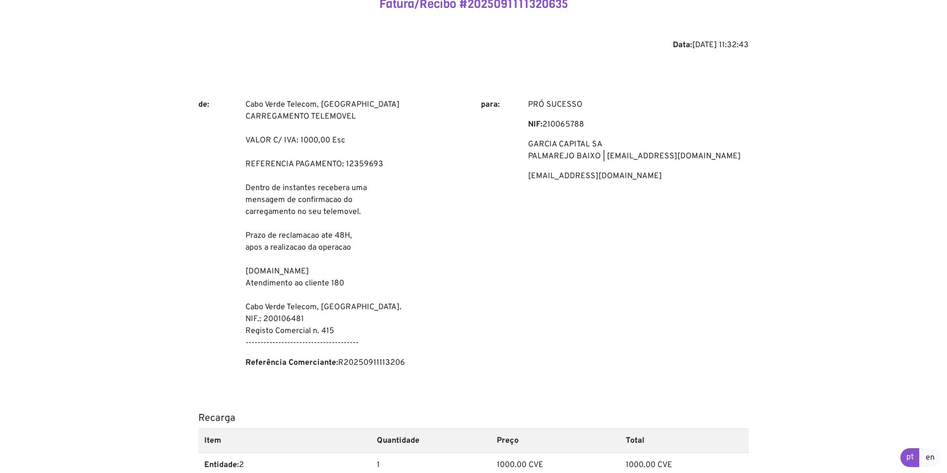
scroll to position [234, 0]
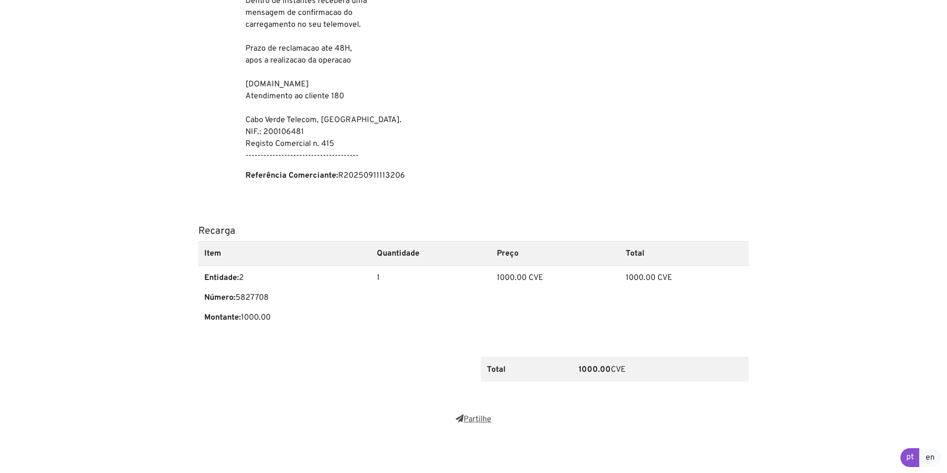
click at [486, 418] on link "Partilhe" at bounding box center [474, 419] width 36 height 10
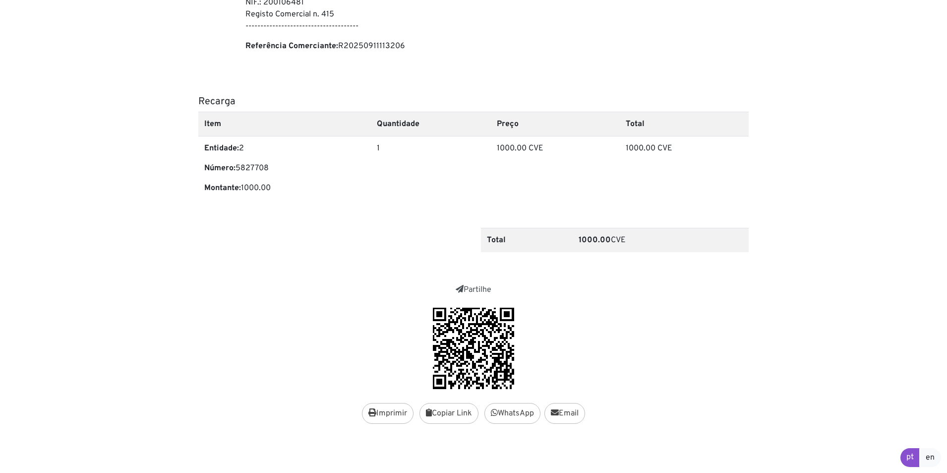
scroll to position [363, 0]
click at [378, 405] on button "Imprimir" at bounding box center [388, 412] width 52 height 21
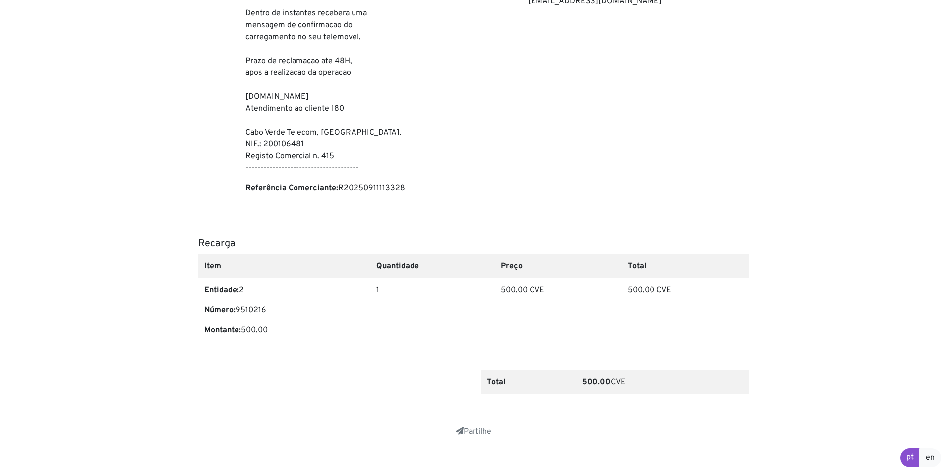
scroll to position [234, 0]
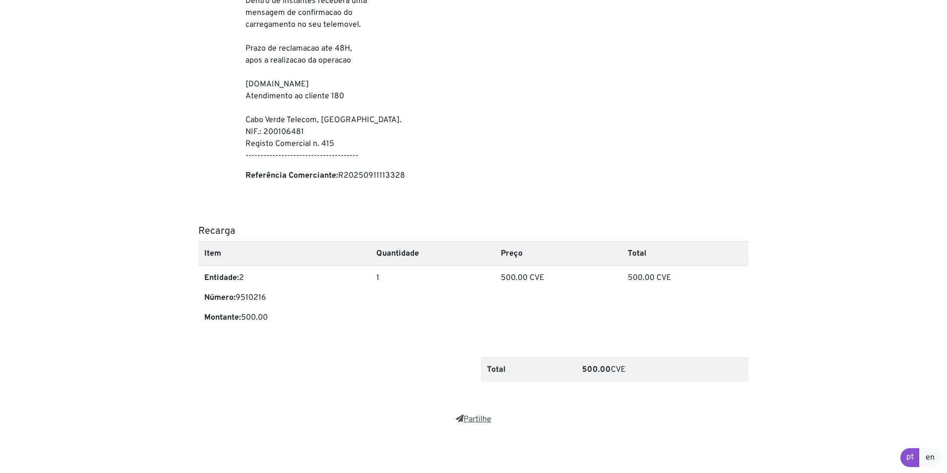
click at [460, 421] on icon at bounding box center [460, 418] width 8 height 8
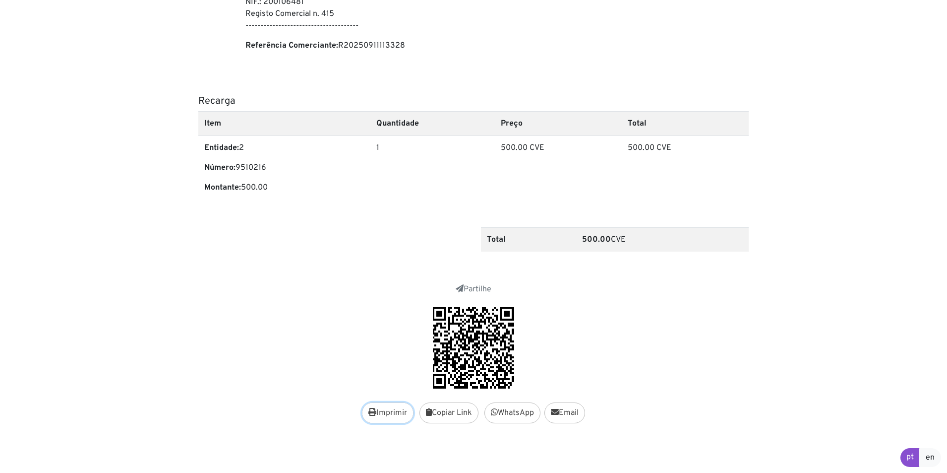
click at [393, 415] on button "Imprimir" at bounding box center [388, 412] width 52 height 21
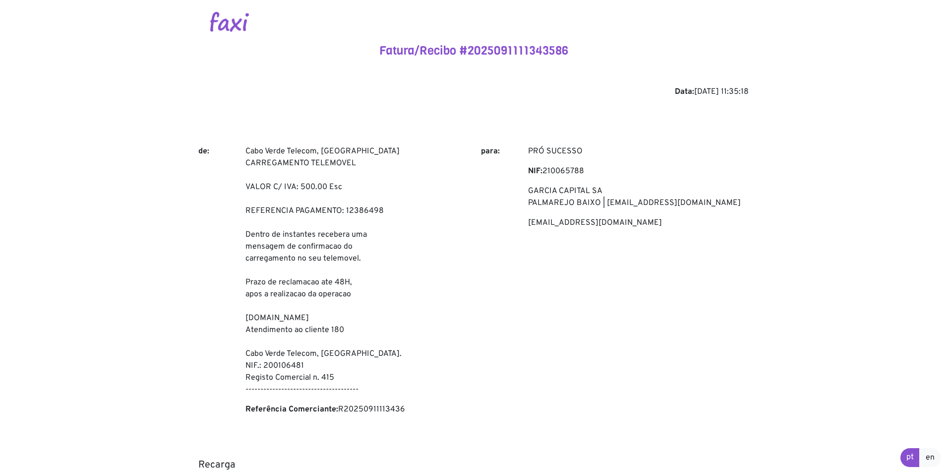
scroll to position [234, 0]
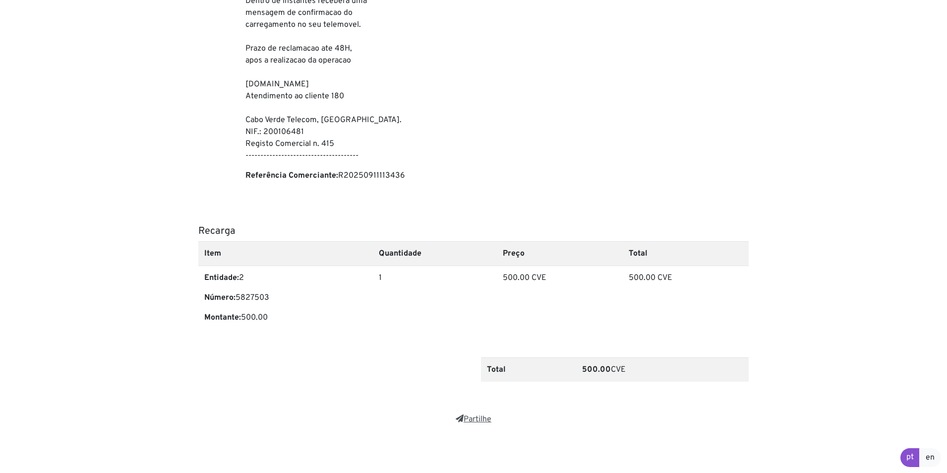
click at [481, 422] on link "Partilhe" at bounding box center [474, 419] width 36 height 10
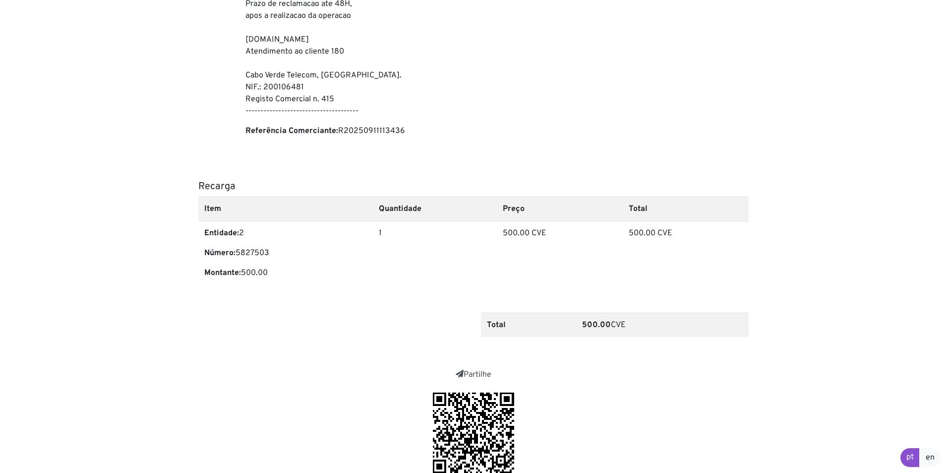
scroll to position [363, 0]
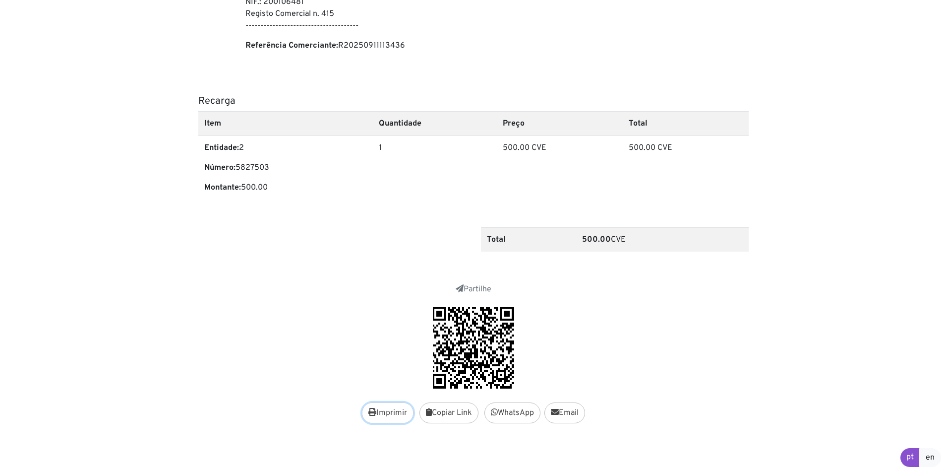
click at [391, 417] on button "Imprimir" at bounding box center [388, 412] width 52 height 21
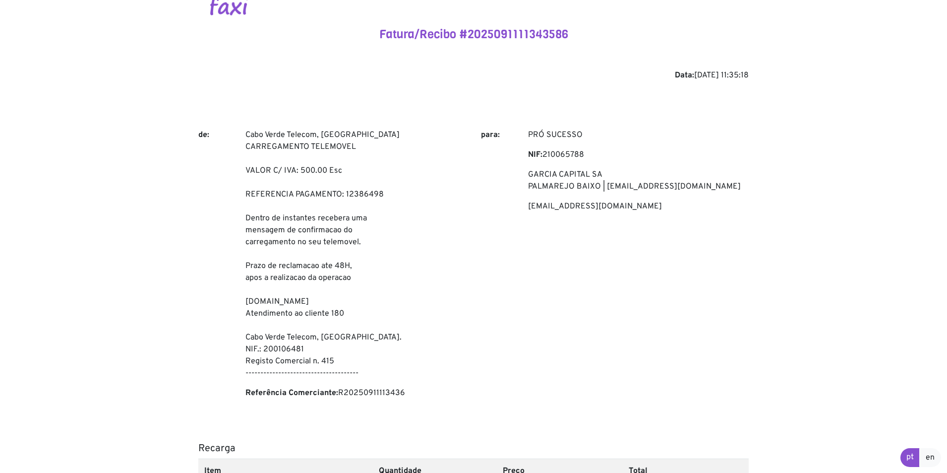
scroll to position [0, 0]
